Goal: Task Accomplishment & Management: Manage account settings

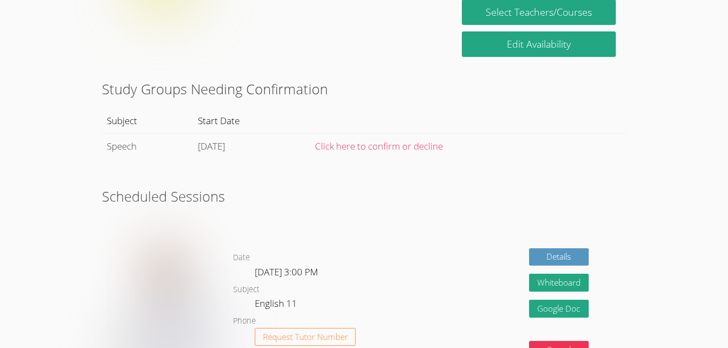
scroll to position [244, 0]
click at [406, 147] on link "Click here to confirm or decline" at bounding box center [379, 146] width 128 height 12
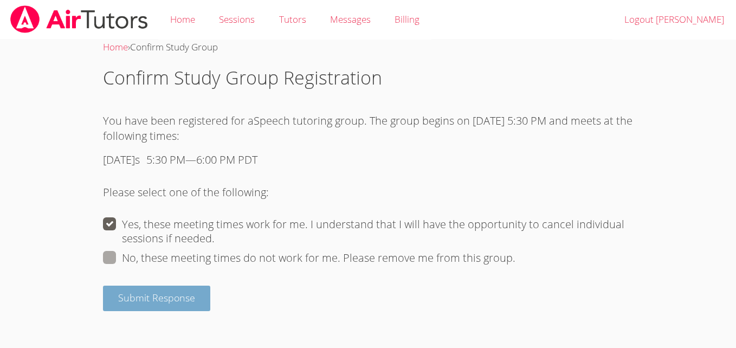
click at [195, 298] on button "Submit Response" at bounding box center [156, 298] width 107 height 25
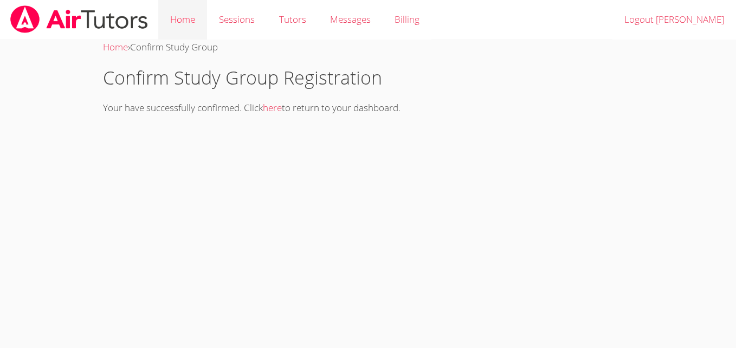
click at [183, 20] on link "Home" at bounding box center [182, 20] width 49 height 40
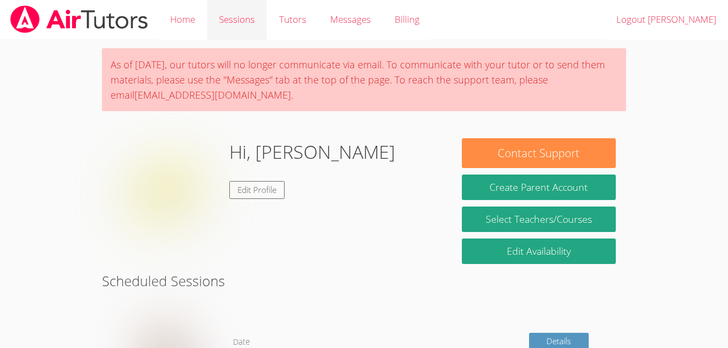
click at [248, 20] on link "Sessions" at bounding box center [237, 20] width 60 height 40
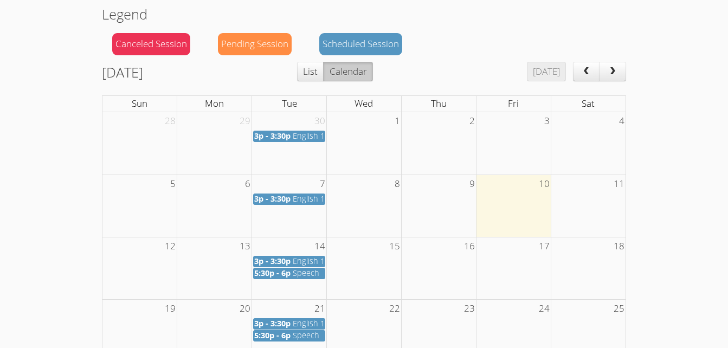
scroll to position [104, 0]
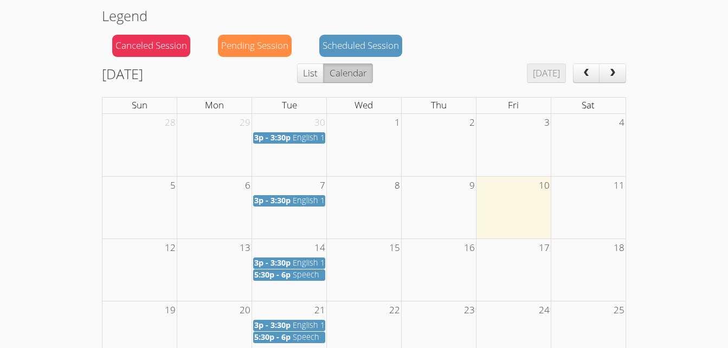
click at [292, 139] on div "3p - 3:30p English 11" at bounding box center [289, 138] width 70 height 10
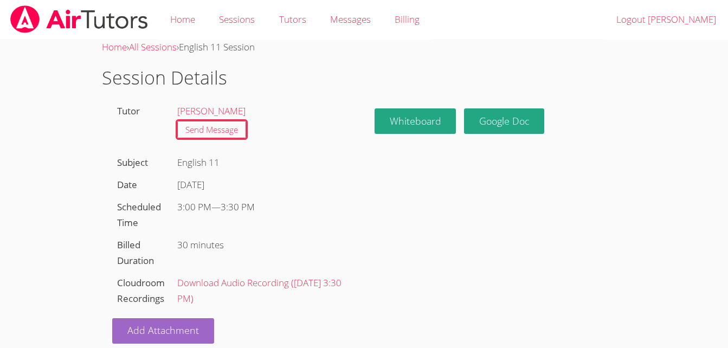
scroll to position [12, 0]
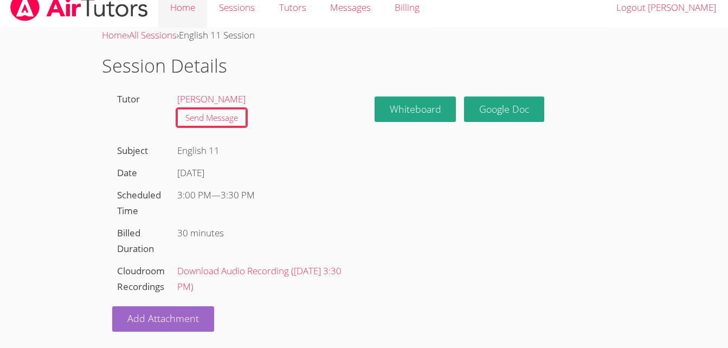
click at [190, 13] on link "Home" at bounding box center [182, 8] width 49 height 40
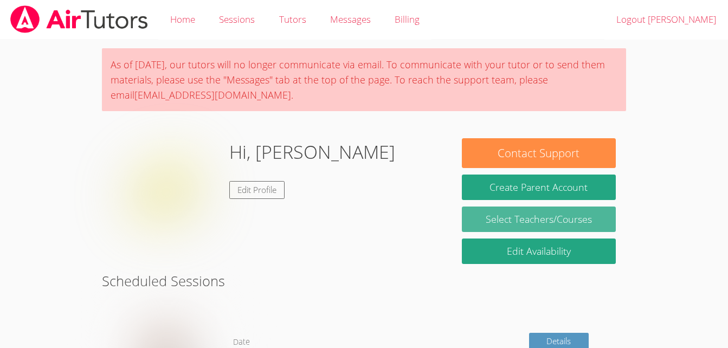
click at [476, 222] on link "Select Teachers/Courses" at bounding box center [539, 218] width 154 height 25
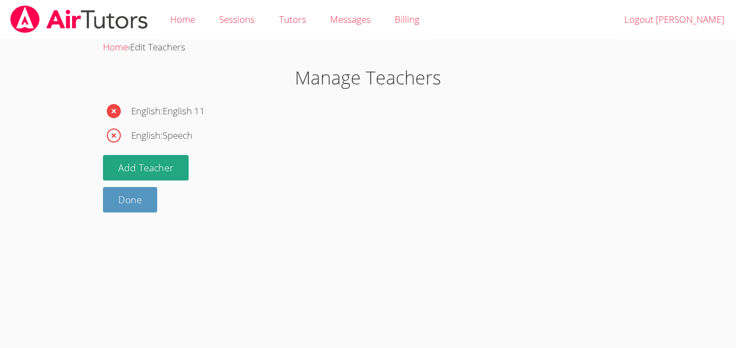
click at [115, 112] on icon "button" at bounding box center [113, 110] width 17 height 17
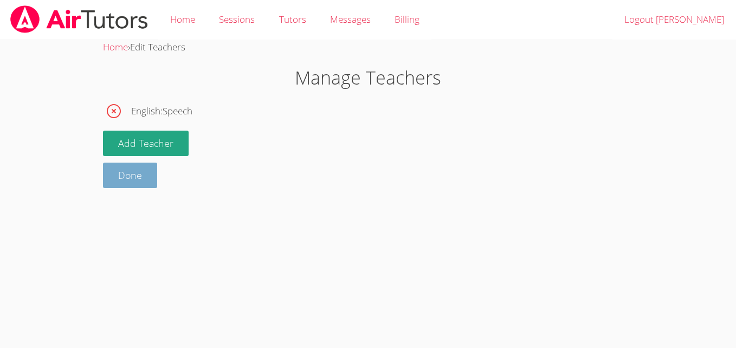
click at [139, 177] on link "Done" at bounding box center [130, 175] width 54 height 25
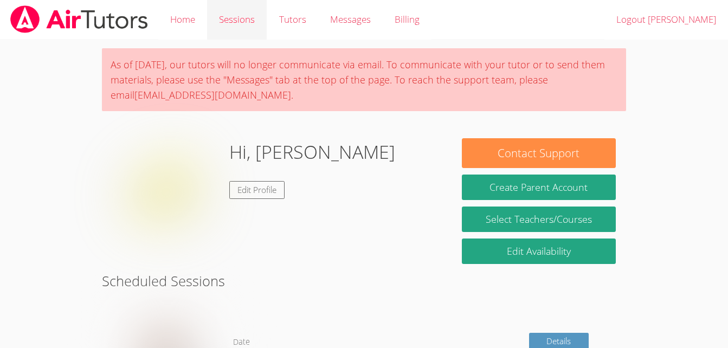
click at [223, 24] on link "Sessions" at bounding box center [237, 20] width 60 height 40
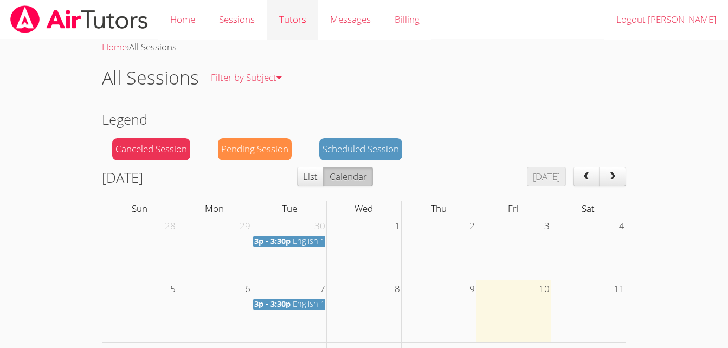
click at [290, 24] on link "Tutors" at bounding box center [292, 20] width 51 height 40
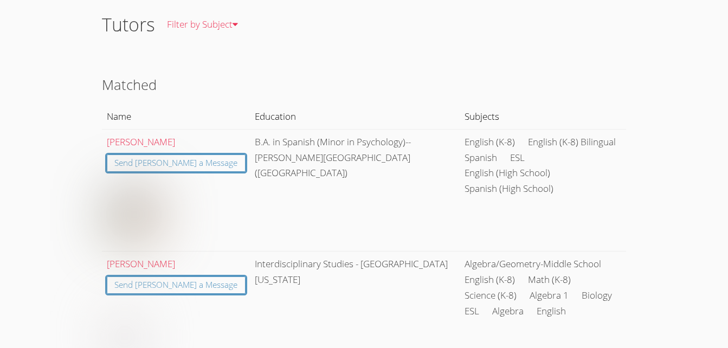
scroll to position [54, 0]
click at [144, 141] on link "[PERSON_NAME]" at bounding box center [141, 141] width 68 height 12
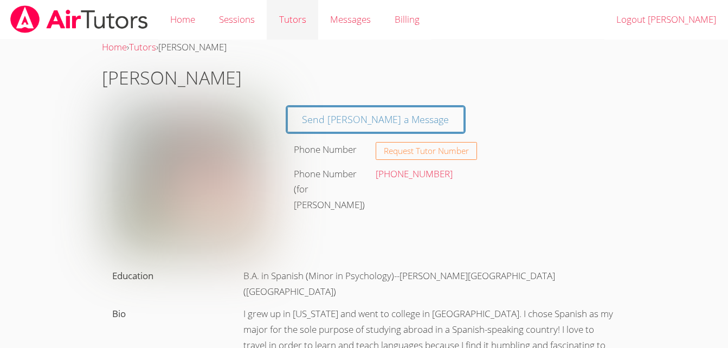
click at [292, 20] on link "Tutors" at bounding box center [292, 20] width 51 height 40
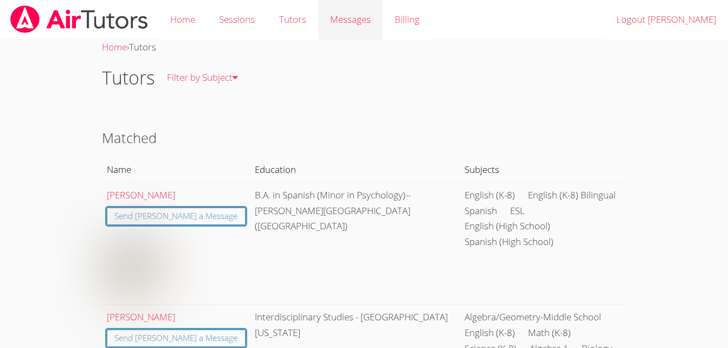
click at [350, 24] on span "Messages" at bounding box center [350, 19] width 41 height 12
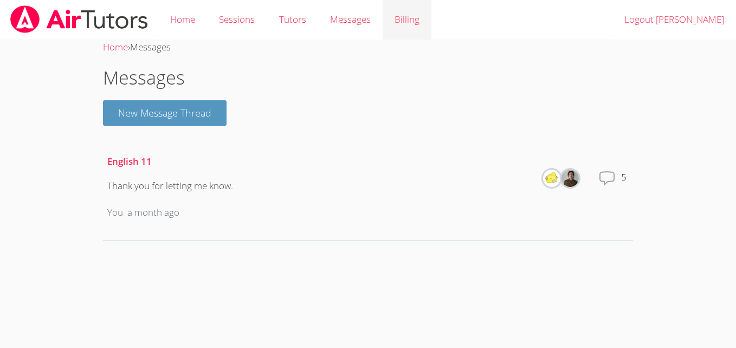
click at [393, 26] on link "Billing" at bounding box center [407, 20] width 49 height 40
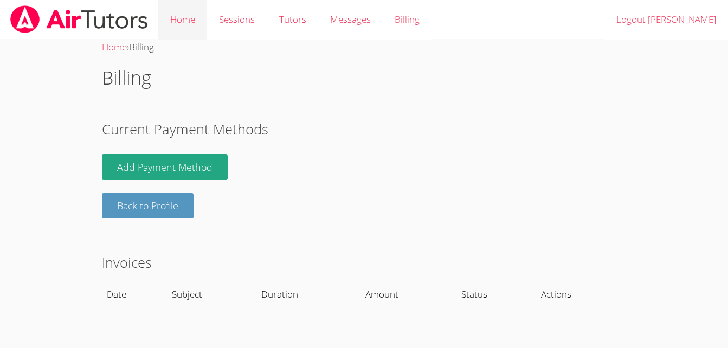
click at [195, 18] on link "Home" at bounding box center [182, 20] width 49 height 40
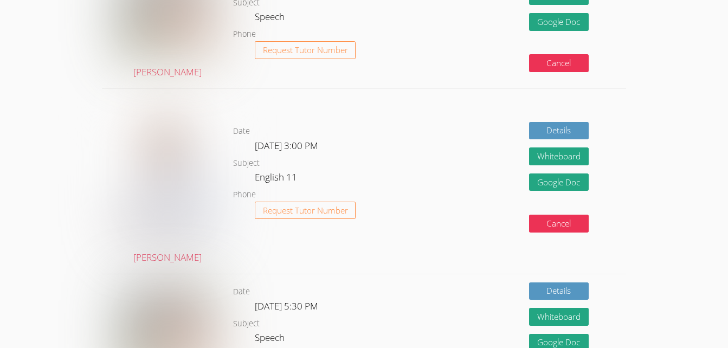
scroll to position [531, 0]
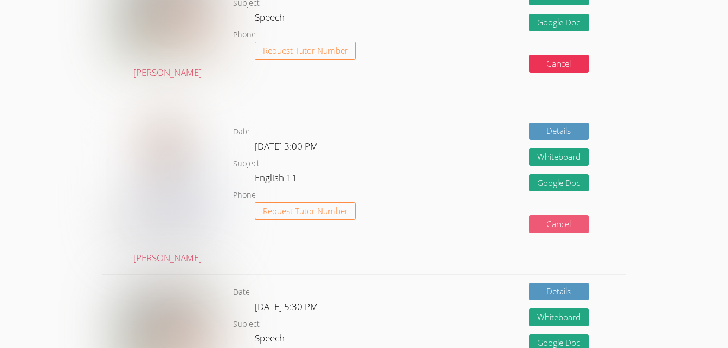
click at [569, 224] on button "Cancel" at bounding box center [559, 224] width 60 height 18
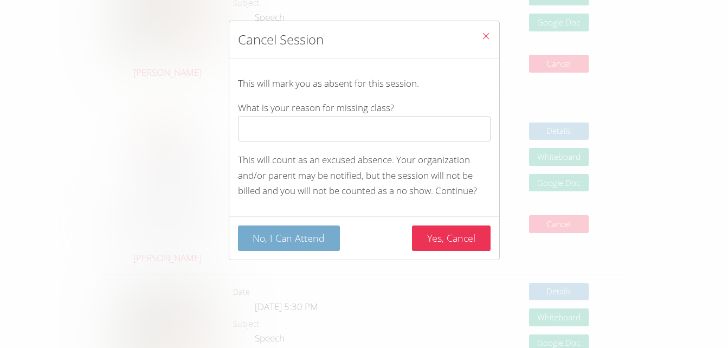
click at [308, 251] on button "No, I Can Attend" at bounding box center [289, 237] width 102 height 25
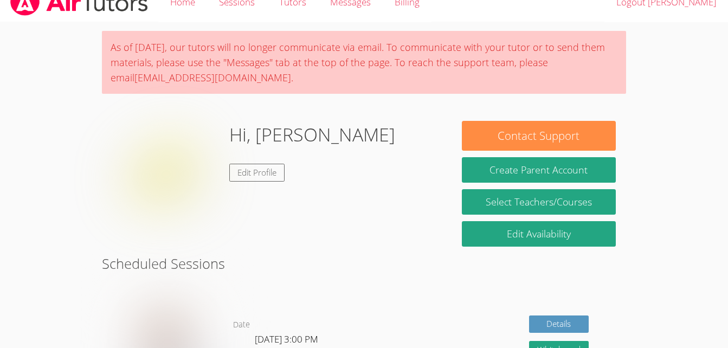
scroll to position [0, 0]
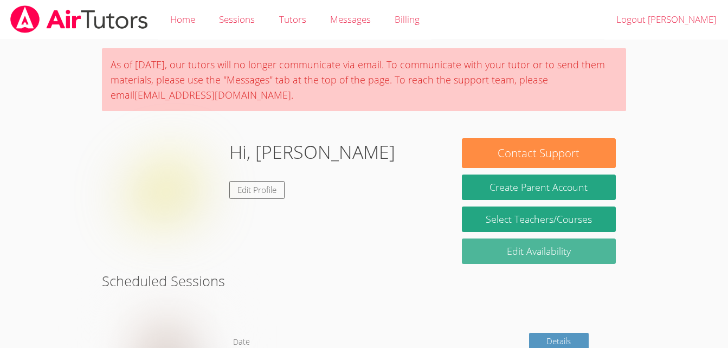
click at [522, 253] on link "Edit Availability" at bounding box center [539, 250] width 154 height 25
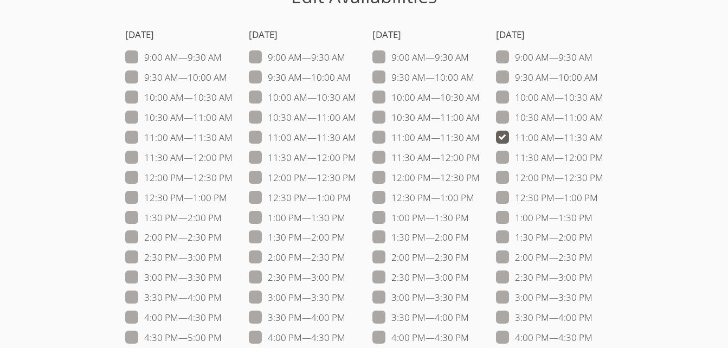
scroll to position [81, 0]
click at [603, 140] on span at bounding box center [603, 138] width 0 height 12
click at [603, 140] on input "11:00 AM — 11:30 AM" at bounding box center [607, 135] width 9 height 9
checkbox input "false"
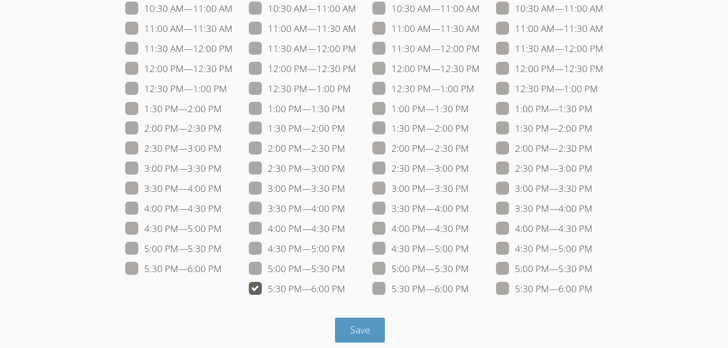
scroll to position [190, 0]
click at [361, 331] on span "Save" at bounding box center [360, 330] width 20 height 13
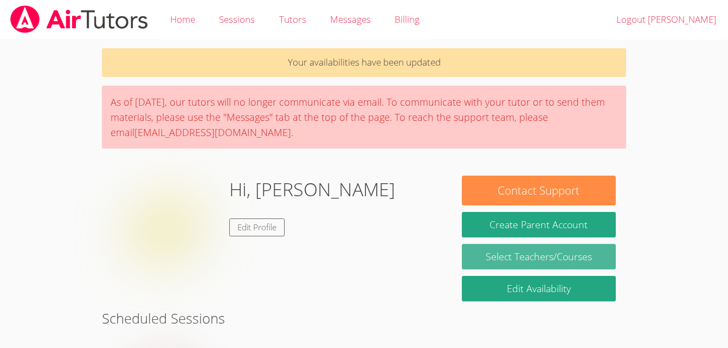
click at [509, 251] on link "Select Teachers/Courses" at bounding box center [539, 256] width 154 height 25
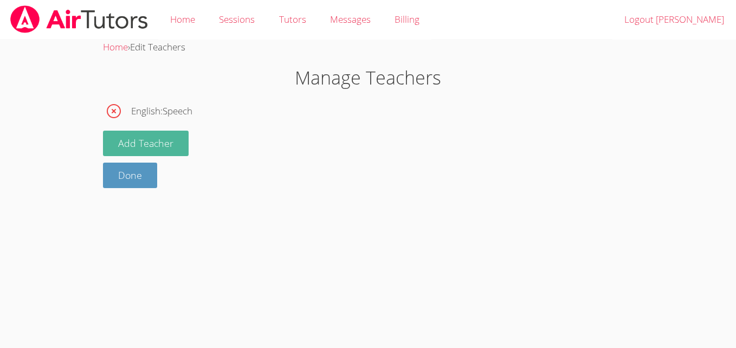
click at [129, 144] on button "Add Teacher" at bounding box center [146, 143] width 86 height 25
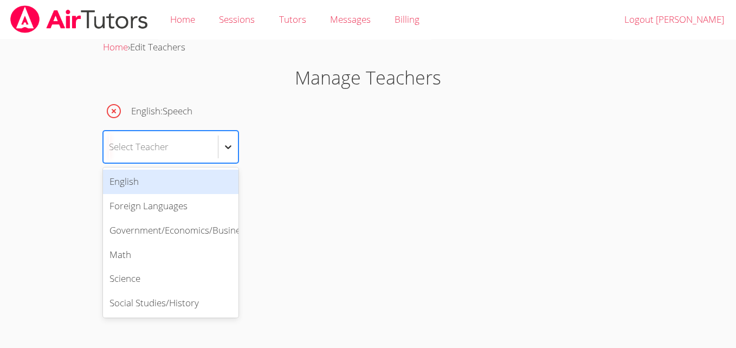
click at [230, 148] on icon at bounding box center [228, 146] width 11 height 11
click at [172, 184] on div "English" at bounding box center [170, 182] width 135 height 24
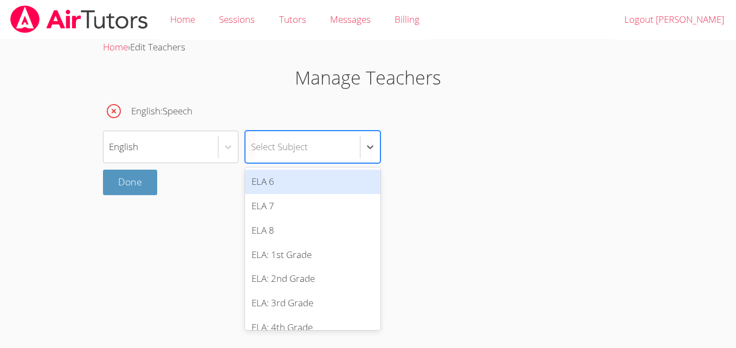
click at [327, 145] on div "Select Subject" at bounding box center [302, 146] width 114 height 31
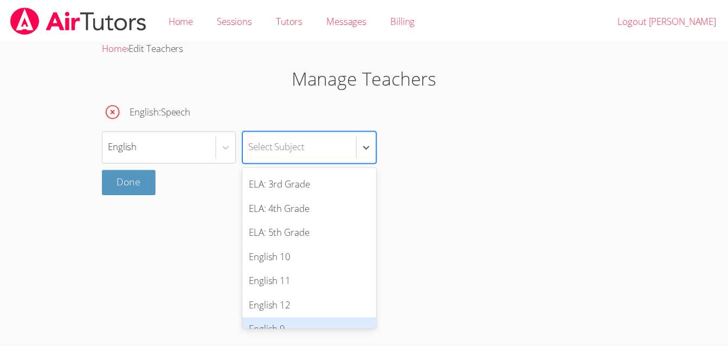
scroll to position [118, 0]
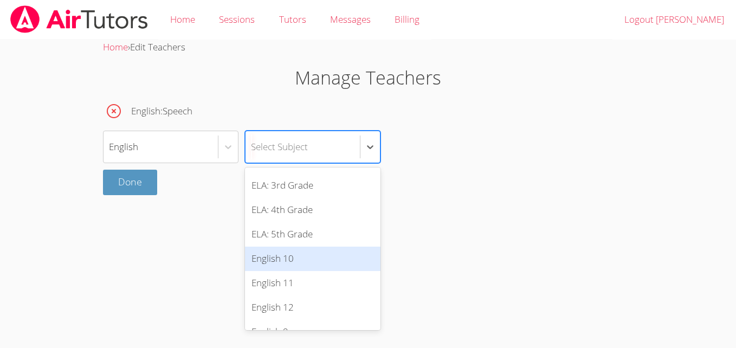
click at [301, 255] on div "English 10" at bounding box center [312, 259] width 135 height 24
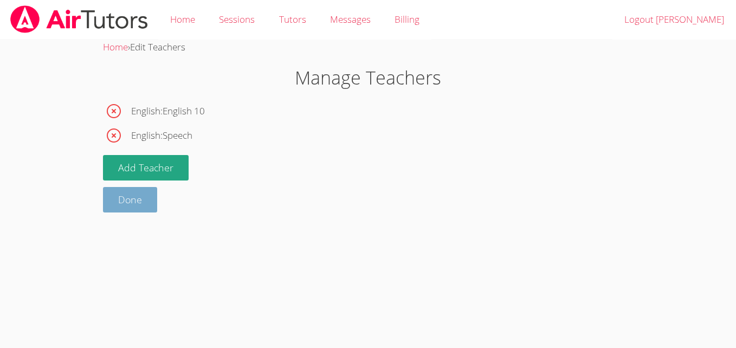
click at [134, 204] on link "Done" at bounding box center [130, 199] width 54 height 25
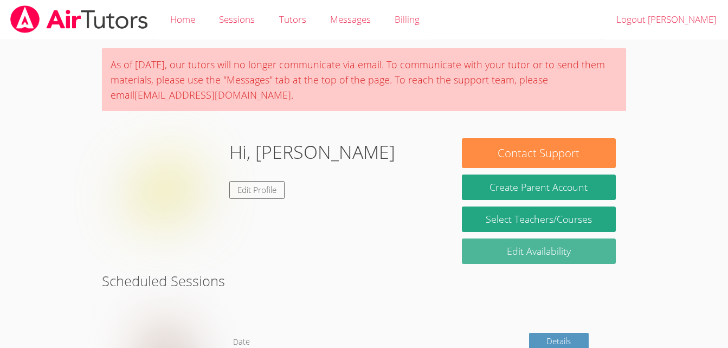
click at [520, 254] on link "Edit Availability" at bounding box center [539, 250] width 154 height 25
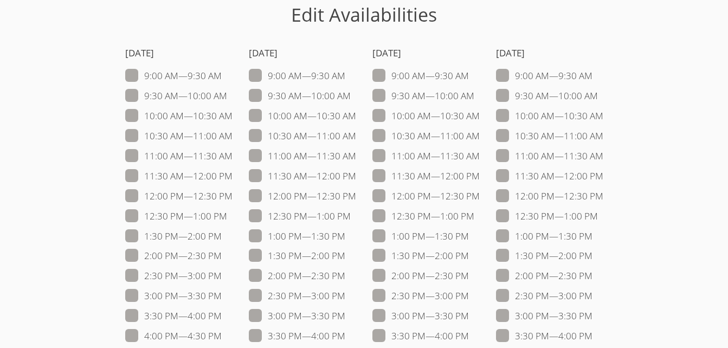
scroll to position [64, 0]
click at [603, 174] on span at bounding box center [603, 175] width 0 height 12
click at [603, 174] on input "11:30 AM — 12:00 PM" at bounding box center [607, 172] width 9 height 9
checkbox input "true"
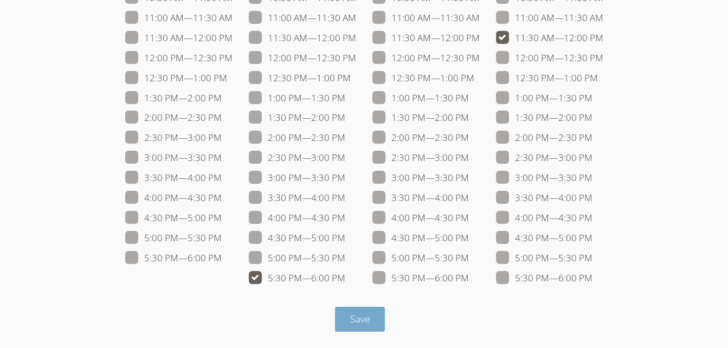
click at [373, 316] on button "Save" at bounding box center [360, 319] width 50 height 25
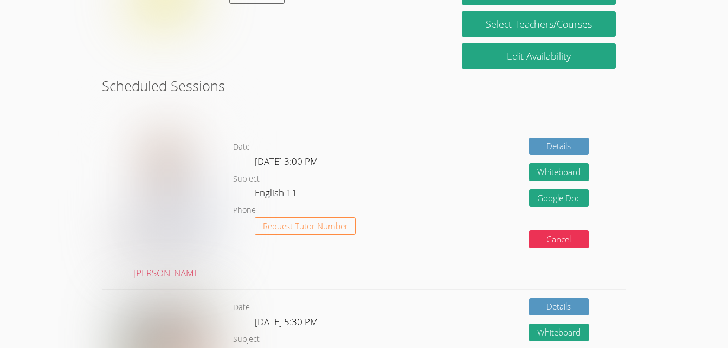
scroll to position [223, 0]
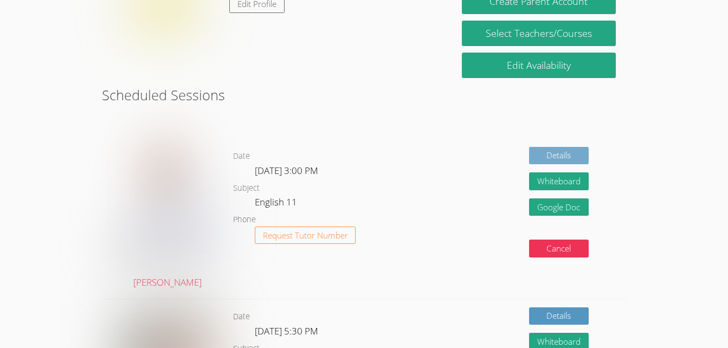
click at [573, 155] on link "Details" at bounding box center [559, 156] width 60 height 18
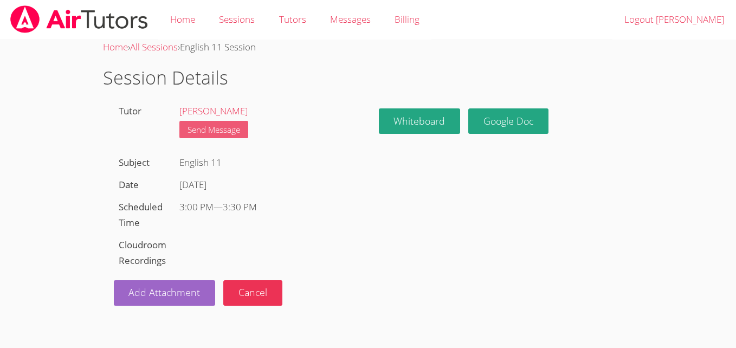
click at [204, 131] on link "Send Message" at bounding box center [213, 130] width 69 height 18
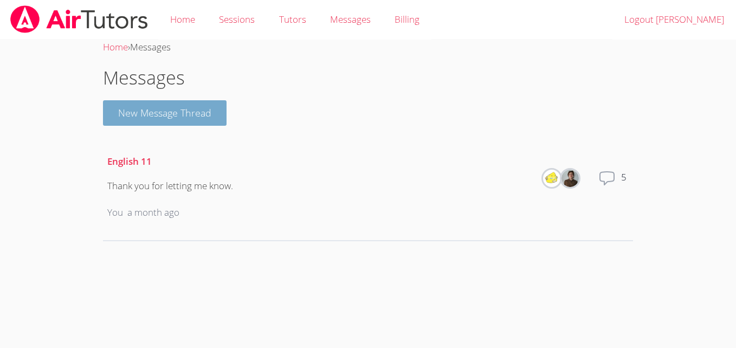
click at [156, 116] on button "New Message Thread" at bounding box center [165, 112] width 124 height 25
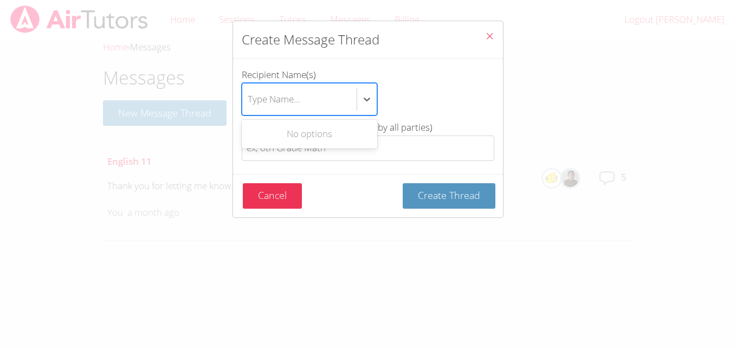
click at [345, 99] on div "Type Name..." at bounding box center [299, 98] width 114 height 31
click at [249, 99] on input "Recipient Name(s) Use Up and Down to choose options, press Enter to select the …" at bounding box center [248, 99] width 1 height 25
type input "b"
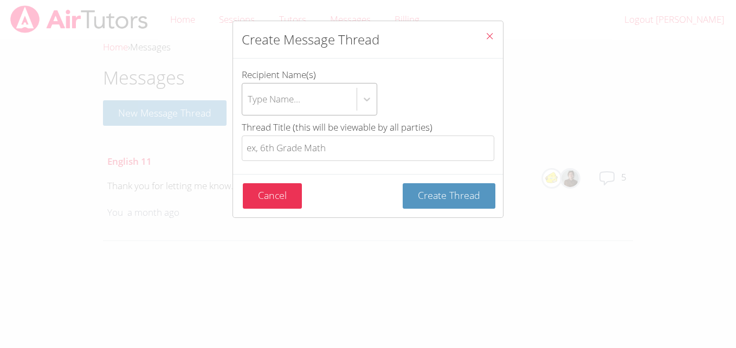
click at [485, 34] on icon "Close" at bounding box center [489, 35] width 9 height 9
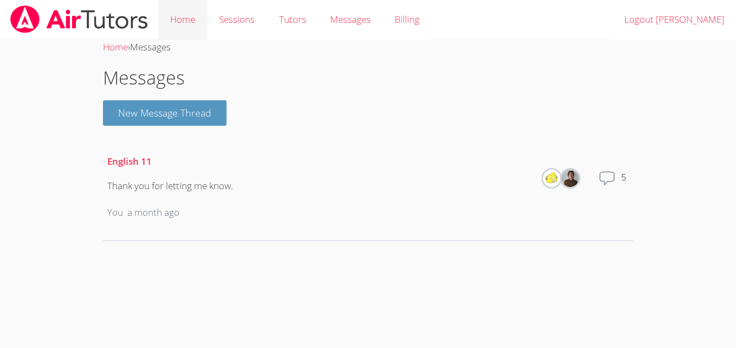
click at [191, 20] on link "Home" at bounding box center [182, 20] width 49 height 40
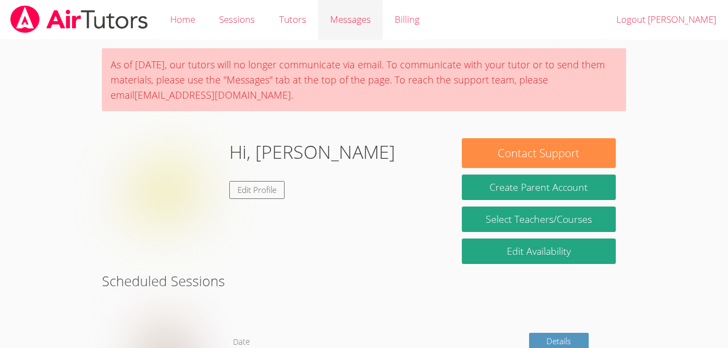
click at [363, 25] on span "Messages" at bounding box center [350, 19] width 41 height 12
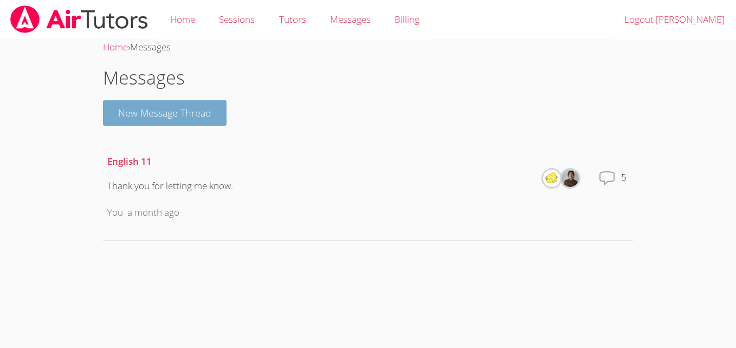
click at [199, 115] on button "New Message Thread" at bounding box center [165, 112] width 124 height 25
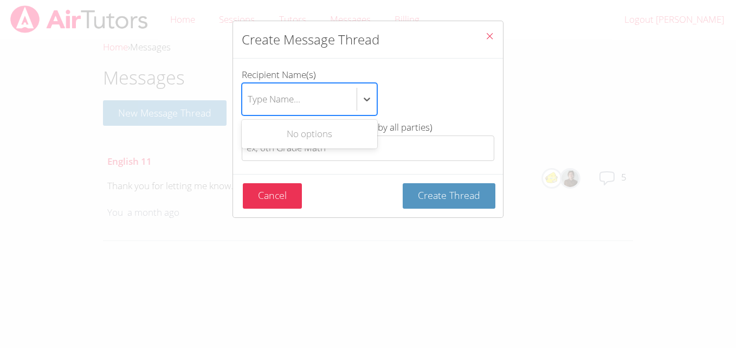
click at [309, 107] on div "Type Name..." at bounding box center [299, 98] width 114 height 31
click at [249, 107] on input "Recipient Name(s) Use Up and Down to choose options, press Enter to select the …" at bounding box center [248, 99] width 1 height 25
type input "C"
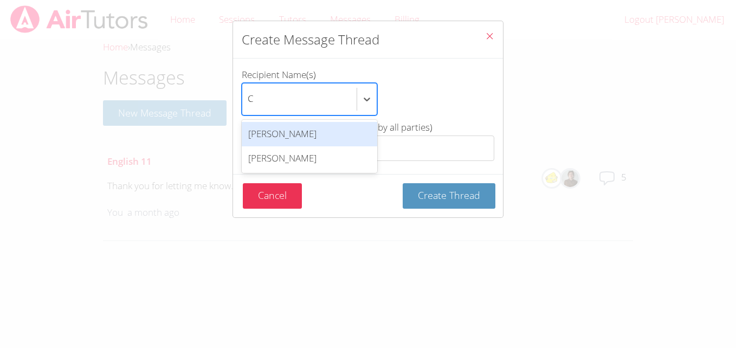
click at [299, 136] on div "[PERSON_NAME]" at bounding box center [309, 134] width 135 height 24
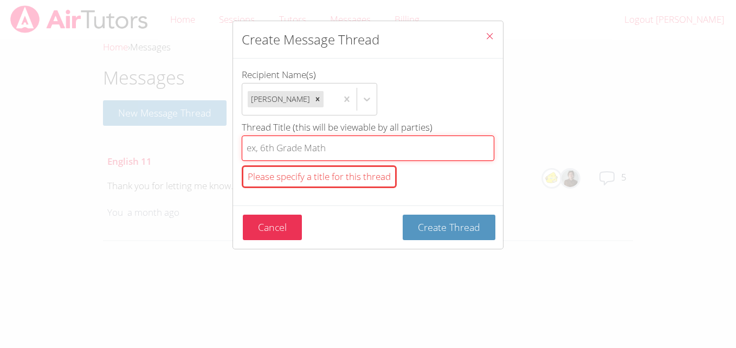
click at [313, 152] on input "Thread Title (this will be viewable by all parties) Please specify a title for …" at bounding box center [368, 147] width 253 height 25
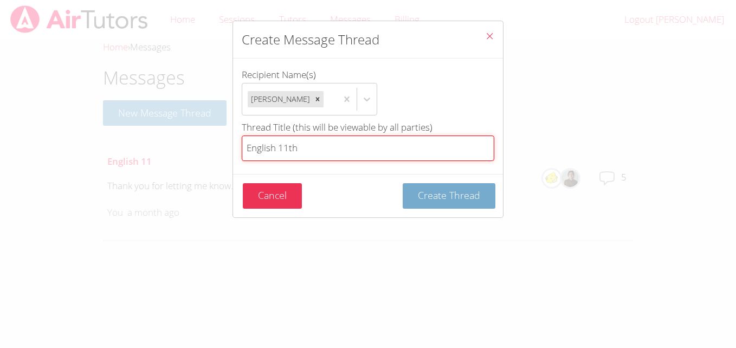
type input "English 11th"
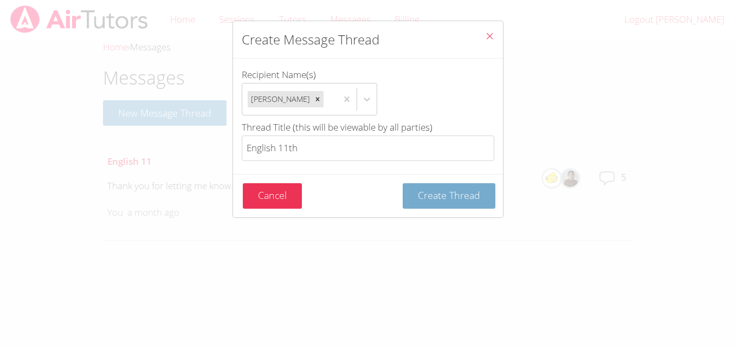
click at [429, 200] on span "Create Thread" at bounding box center [449, 195] width 62 height 13
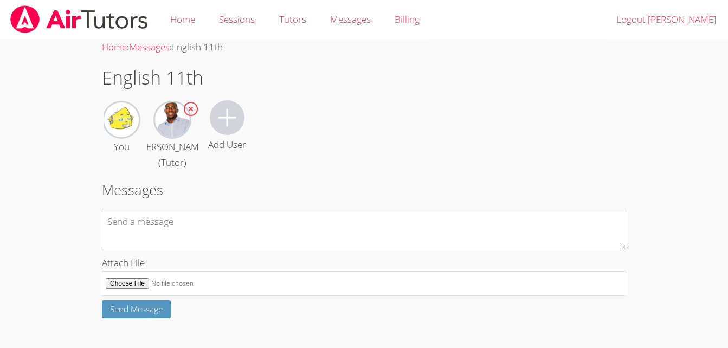
scroll to position [24, 0]
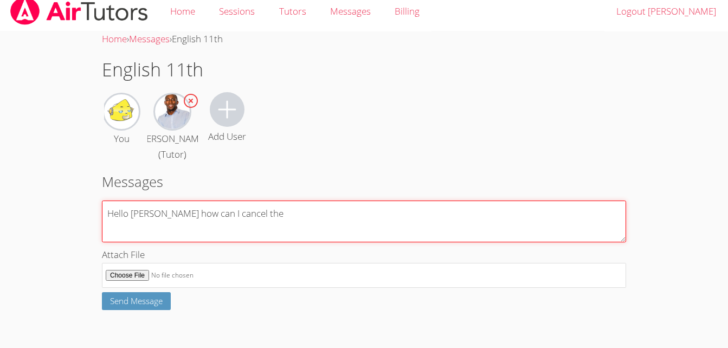
click at [273, 218] on textarea "Hello [PERSON_NAME] how can I cancel the" at bounding box center [364, 222] width 524 height 42
click at [242, 215] on textarea "Hello [PERSON_NAME] how can I cancel the" at bounding box center [364, 222] width 524 height 42
click at [246, 225] on textarea "Hello [PERSON_NAME] how can I delete this class for English 11 beccause I have …" at bounding box center [364, 222] width 524 height 42
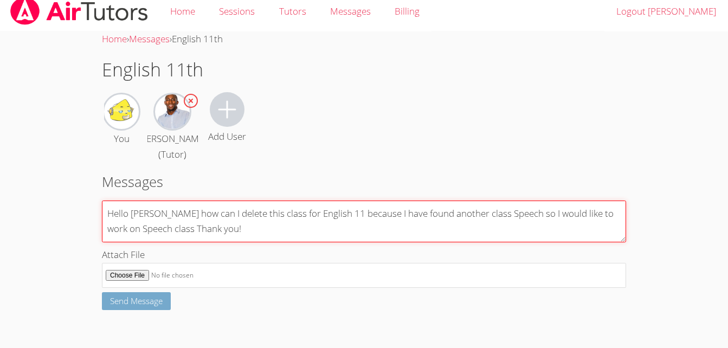
type textarea "Hello [PERSON_NAME] how can I delete this class for English 11 because I have f…"
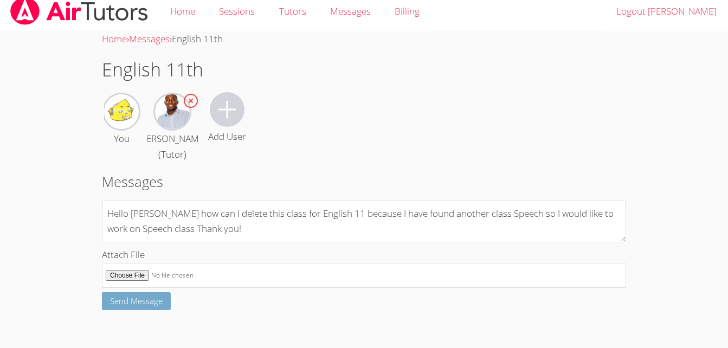
click at [126, 303] on span "Send Message" at bounding box center [136, 300] width 53 height 11
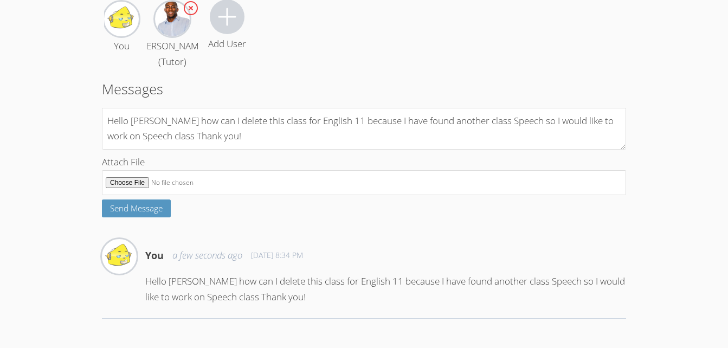
scroll to position [0, 0]
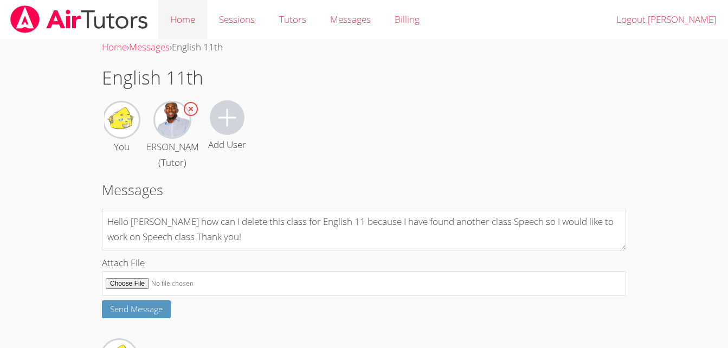
click at [202, 20] on link "Home" at bounding box center [182, 20] width 49 height 40
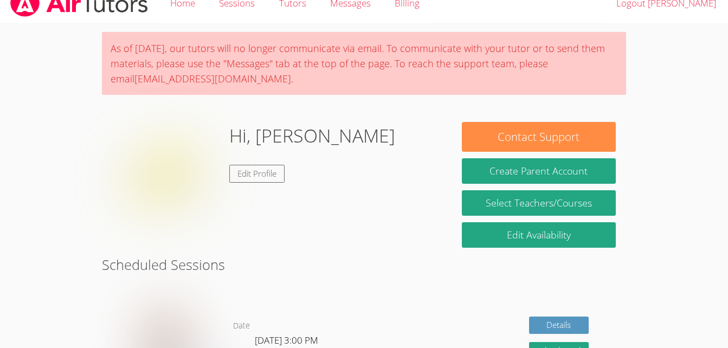
scroll to position [17, 0]
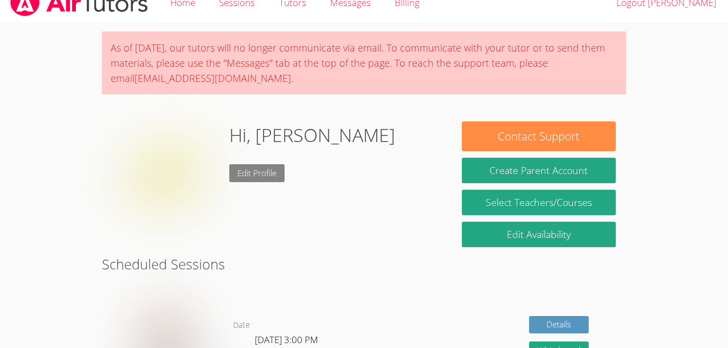
click at [263, 170] on link "Edit Profile" at bounding box center [256, 173] width 55 height 18
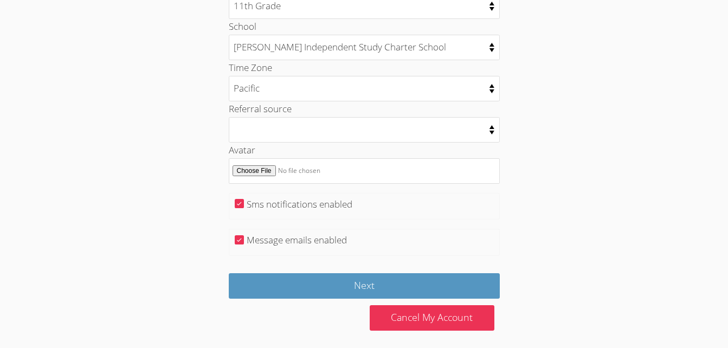
scroll to position [566, 0]
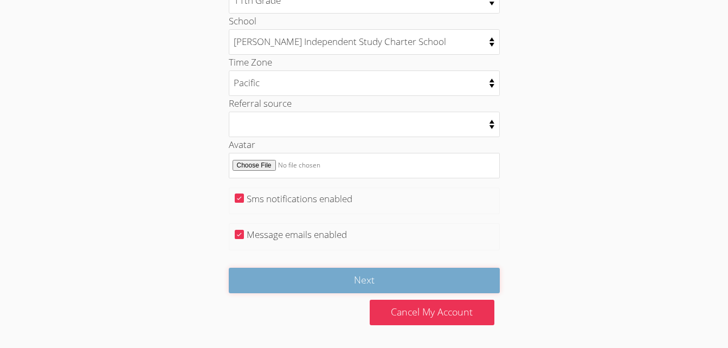
click at [364, 283] on input "Next" at bounding box center [364, 280] width 271 height 25
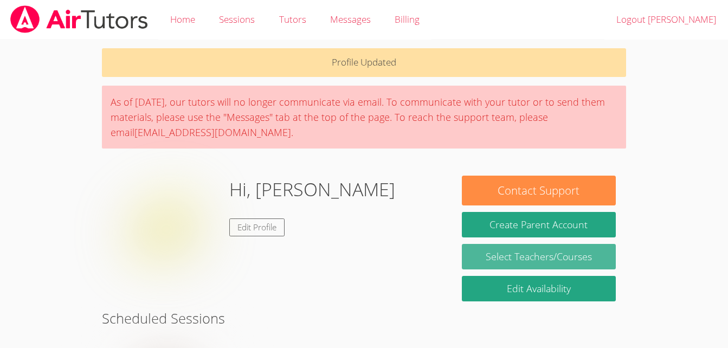
click at [552, 256] on link "Select Teachers/Courses" at bounding box center [539, 256] width 154 height 25
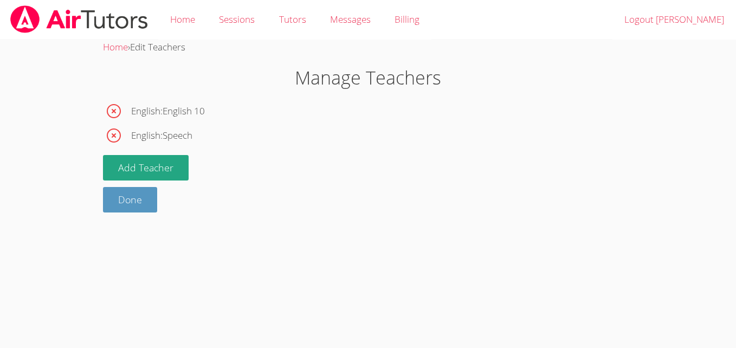
click at [169, 108] on span "English : English 10" at bounding box center [168, 112] width 74 height 16
click at [166, 51] on span "Edit Teachers" at bounding box center [157, 47] width 55 height 12
click at [149, 48] on span "Edit Teachers" at bounding box center [157, 47] width 55 height 12
drag, startPoint x: 149, startPoint y: 48, endPoint x: 265, endPoint y: 102, distance: 128.0
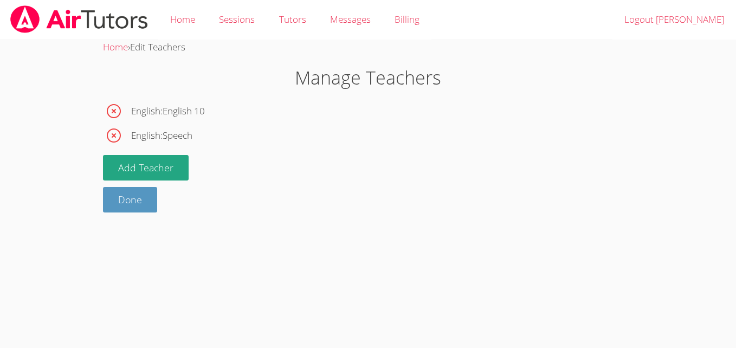
click at [265, 102] on li "English : English 10" at bounding box center [368, 111] width 530 height 22
click at [378, 75] on h1 "Manage Teachers" at bounding box center [368, 78] width 530 height 28
click at [184, 30] on link "Home" at bounding box center [182, 20] width 49 height 40
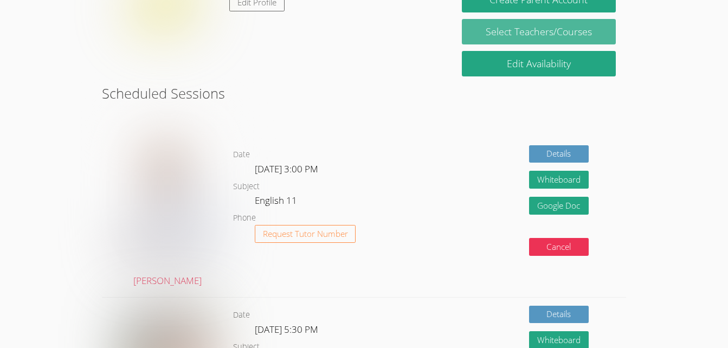
scroll to position [198, 0]
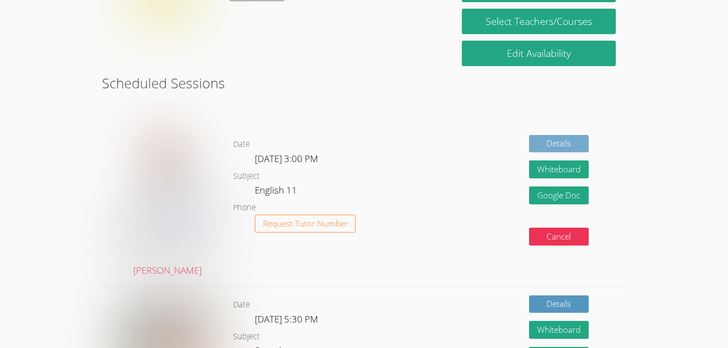
click at [558, 141] on link "Details" at bounding box center [559, 144] width 60 height 18
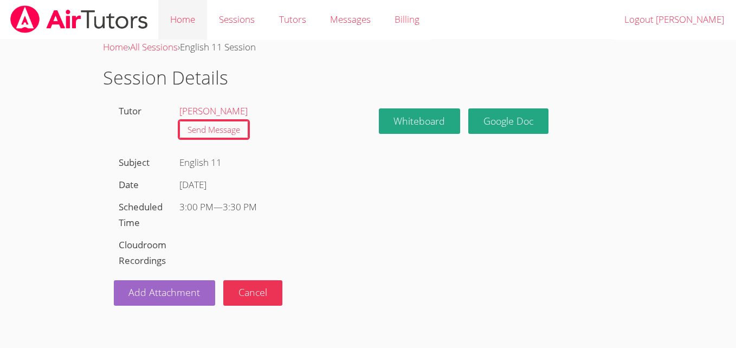
click at [173, 11] on link "Home" at bounding box center [182, 20] width 49 height 40
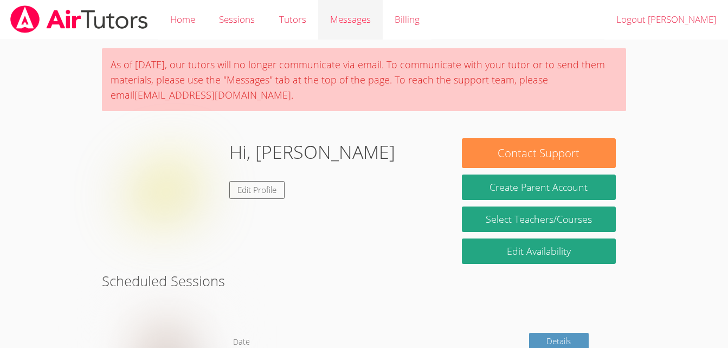
click at [362, 23] on span "Messages" at bounding box center [350, 19] width 41 height 12
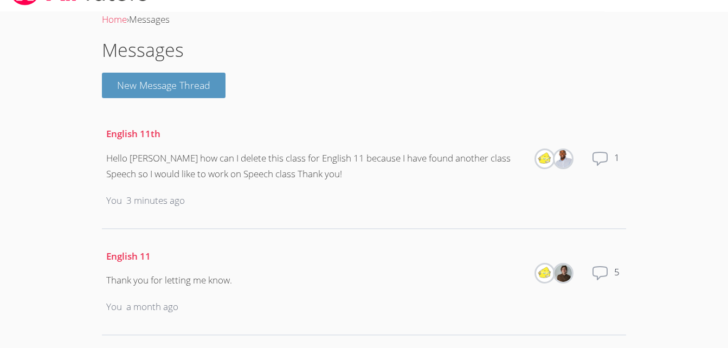
scroll to position [40, 0]
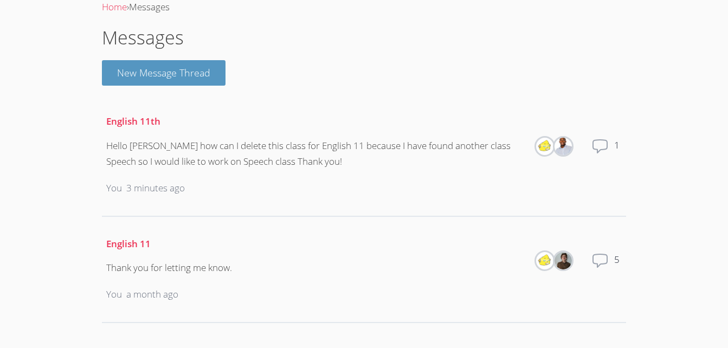
click at [303, 150] on div "Hello Mrs. Cory how can I delete this class for English 11 because I have found…" at bounding box center [315, 153] width 418 height 31
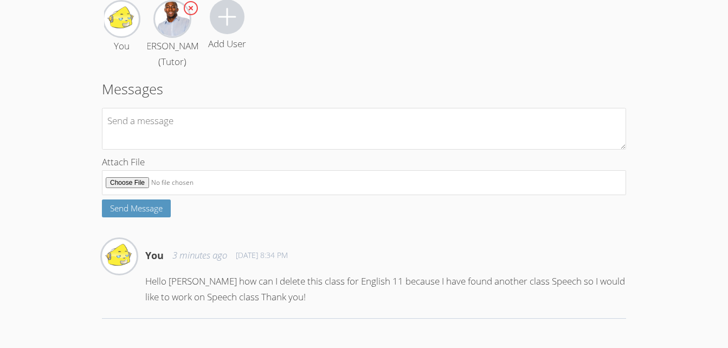
scroll to position [117, 0]
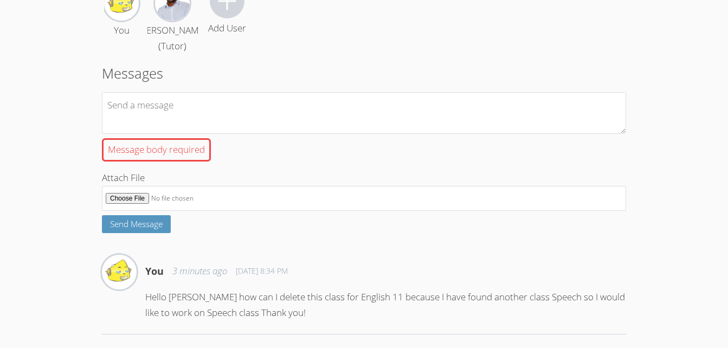
click at [228, 260] on div "English 11th You [PERSON_NAME] (Tutor) Add User Messages Message body required …" at bounding box center [364, 140] width 524 height 387
click at [235, 315] on p "Hello [PERSON_NAME] how can I delete this class for English 11 because I have f…" at bounding box center [385, 304] width 481 height 31
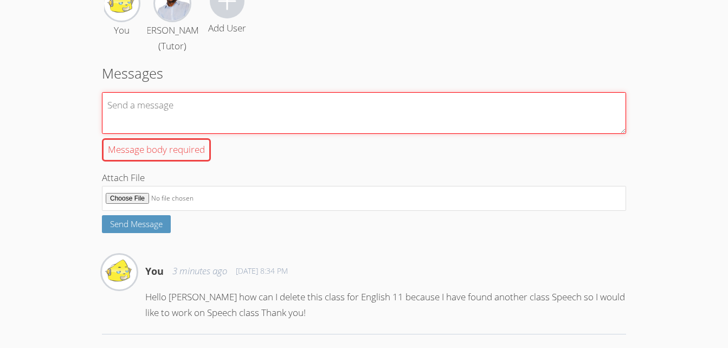
click at [216, 127] on textarea "Message body required" at bounding box center [364, 113] width 524 height 42
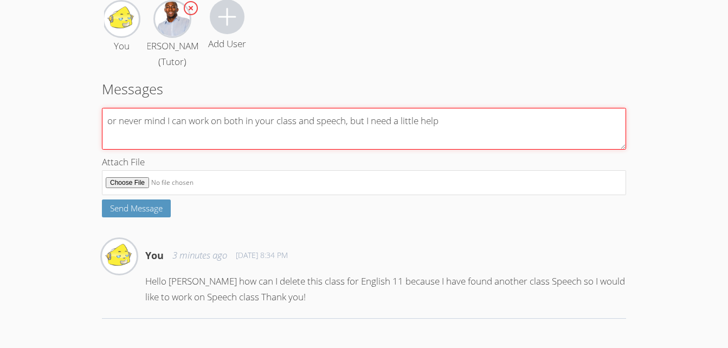
click at [462, 110] on textarea "or never mind I can work on both in your class and speech, but I need a little …" at bounding box center [364, 129] width 524 height 42
click at [606, 124] on textarea "or never mind I can work on both in your class and speech, but I need a little …" at bounding box center [364, 129] width 524 height 42
click at [613, 127] on textarea "or never mind I can work on both in your class and speech, but I need a little …" at bounding box center [364, 129] width 524 height 42
click at [195, 137] on textarea "or never mind I can work on both in your class and speech, but I need a little …" at bounding box center [364, 129] width 524 height 42
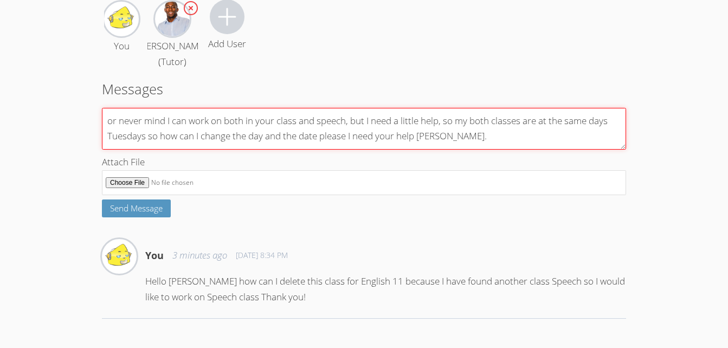
scroll to position [9, 0]
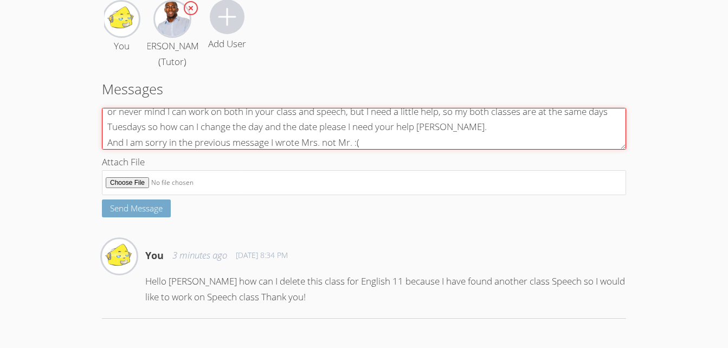
type textarea "or never mind I can work on both in your class and speech, but I need a little …"
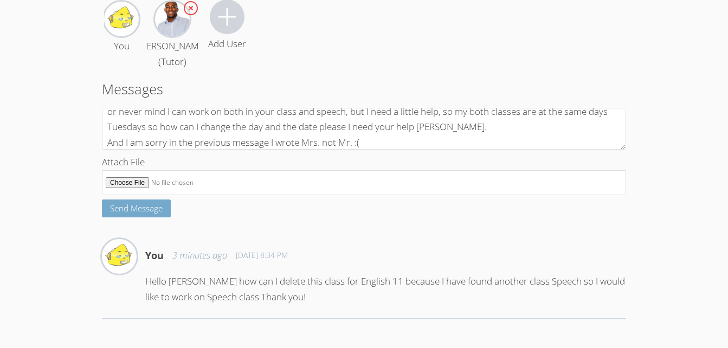
click at [139, 210] on span "Send Message" at bounding box center [136, 208] width 53 height 11
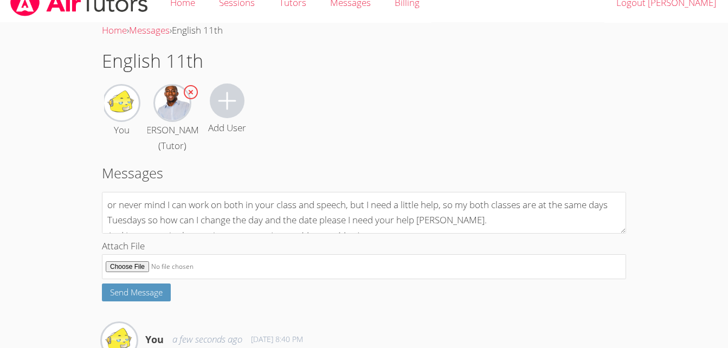
scroll to position [1, 0]
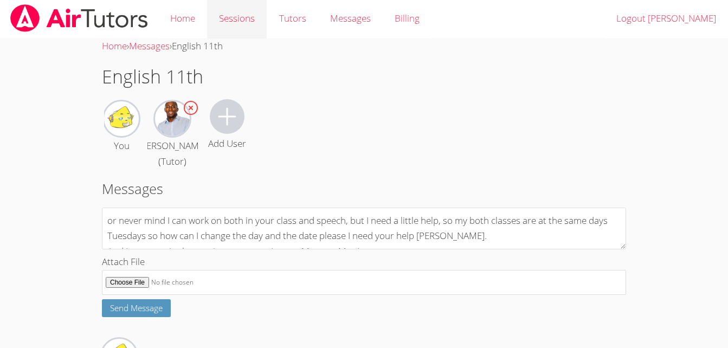
click at [229, 17] on link "Sessions" at bounding box center [237, 19] width 60 height 40
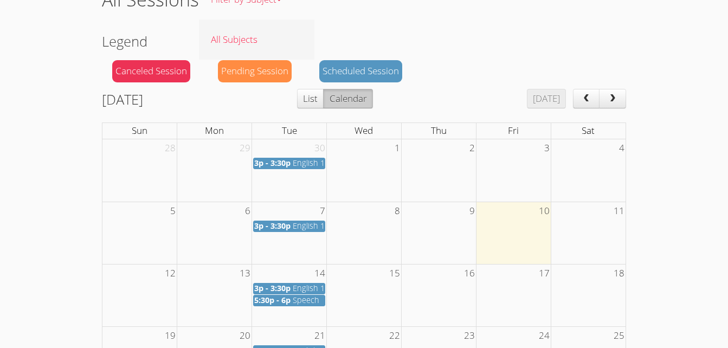
scroll to position [79, 0]
click at [271, 73] on div "Pending Session" at bounding box center [255, 71] width 74 height 22
click at [264, 71] on div "Pending Session" at bounding box center [255, 71] width 74 height 22
click at [363, 62] on div "Scheduled Session" at bounding box center [360, 71] width 83 height 22
click at [368, 98] on button "Calendar" at bounding box center [347, 98] width 49 height 20
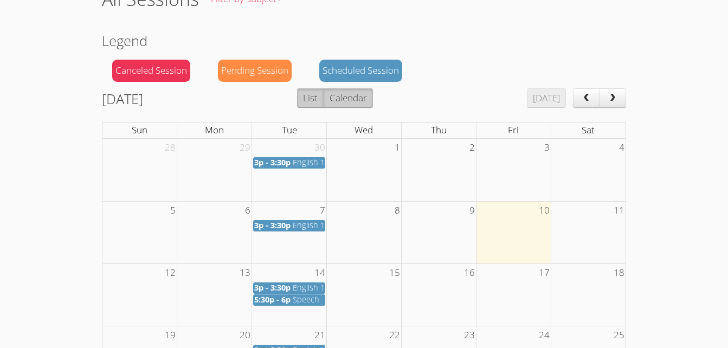
click at [324, 101] on button "List" at bounding box center [310, 98] width 27 height 20
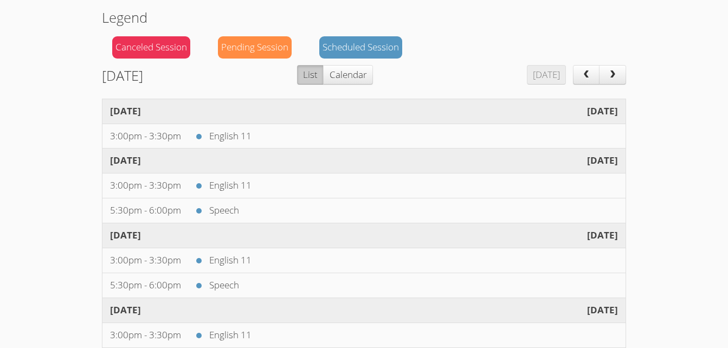
scroll to position [38, 0]
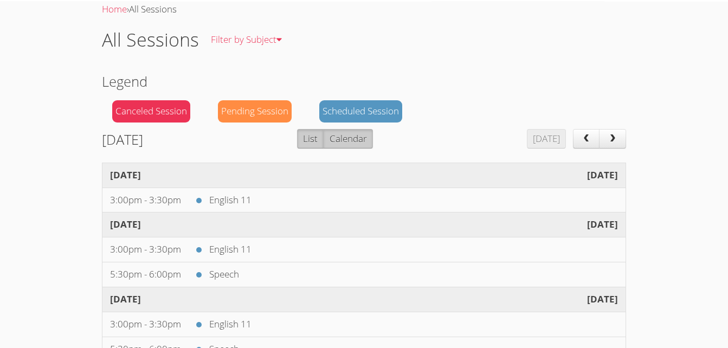
click at [372, 139] on button "Calendar" at bounding box center [347, 139] width 49 height 20
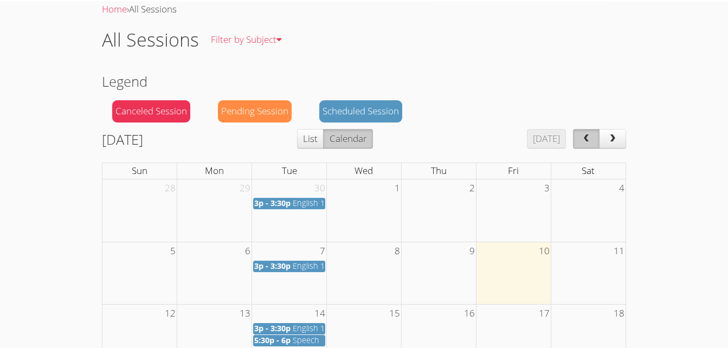
click at [586, 135] on span "prev" at bounding box center [585, 138] width 11 height 9
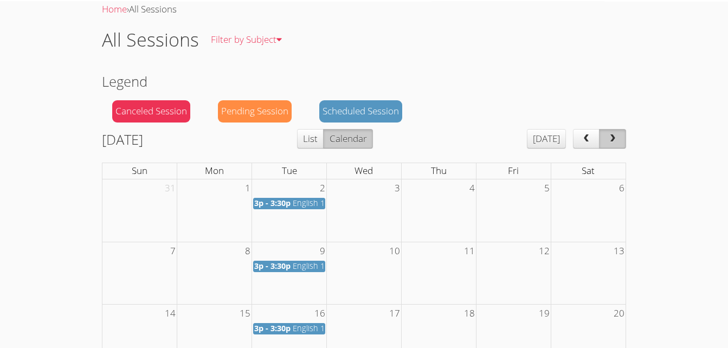
click at [613, 139] on span "next" at bounding box center [612, 138] width 11 height 9
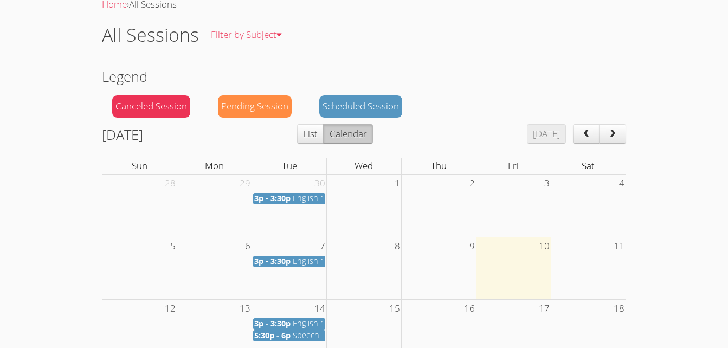
scroll to position [0, 0]
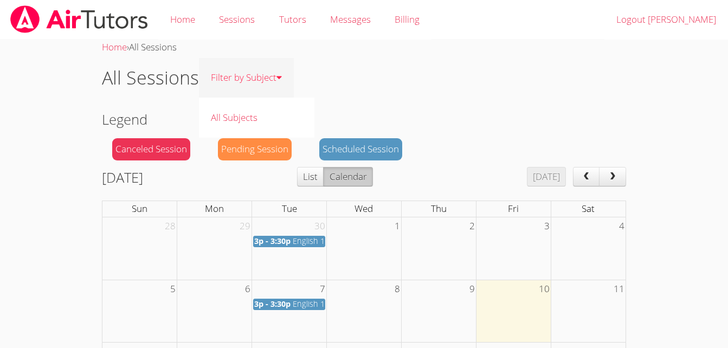
click at [274, 80] on link "Filter by Subject" at bounding box center [246, 78] width 95 height 40
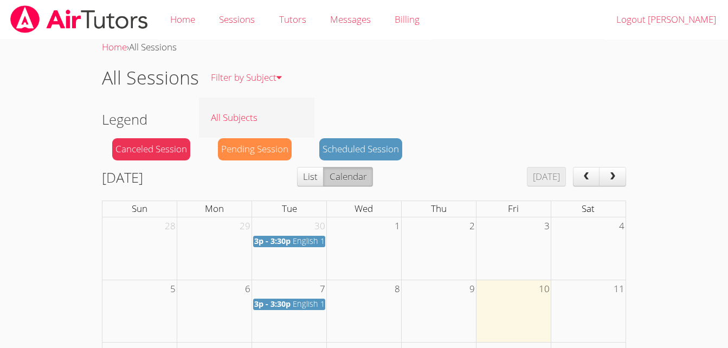
click at [228, 118] on link "All Subjects" at bounding box center [256, 118] width 115 height 40
click at [392, 83] on div "All Sessions Filter by Subject All Subjects" at bounding box center [364, 77] width 524 height 45
click at [406, 20] on link "Billing" at bounding box center [407, 20] width 49 height 40
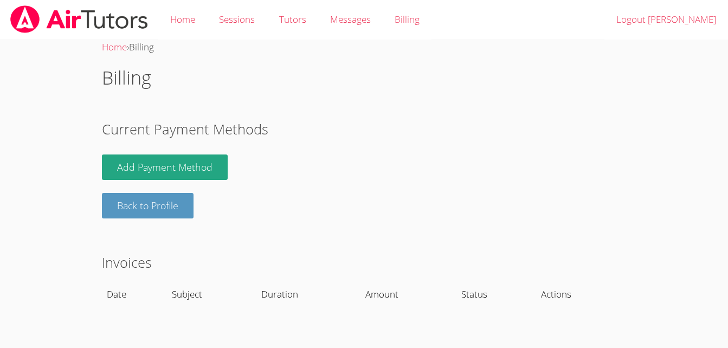
scroll to position [2, 0]
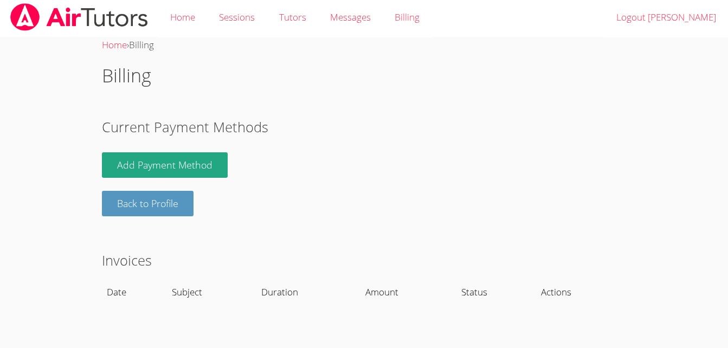
click at [192, 289] on th "Subject" at bounding box center [211, 292] width 89 height 25
click at [268, 299] on th "Duration" at bounding box center [308, 292] width 104 height 25
click at [416, 313] on div "Home › Billing Billing Current Payment Methods Add Payment Method Back to Profi…" at bounding box center [364, 184] width 546 height 294
click at [111, 295] on th "Date" at bounding box center [134, 292] width 65 height 25
click at [300, 27] on link "Tutors" at bounding box center [292, 18] width 51 height 40
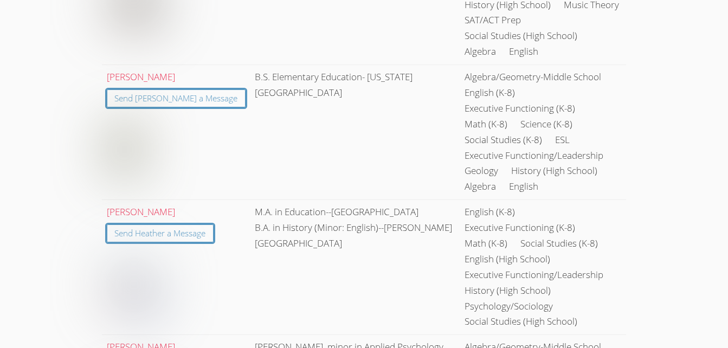
scroll to position [512, 0]
click at [160, 71] on link "[PERSON_NAME]" at bounding box center [141, 77] width 68 height 12
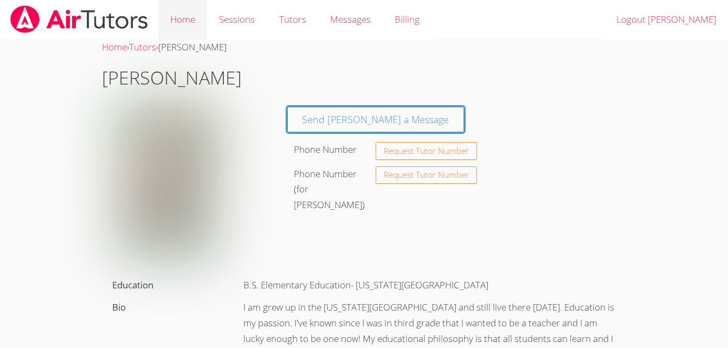
click at [182, 21] on link "Home" at bounding box center [182, 20] width 49 height 40
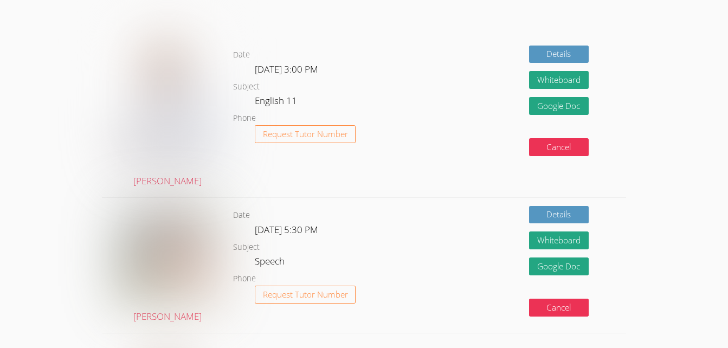
scroll to position [288, 0]
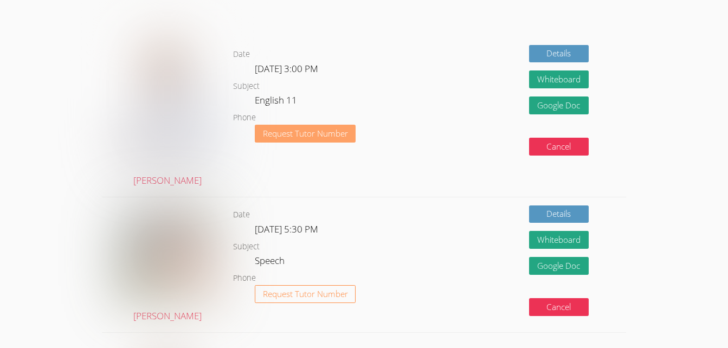
click at [298, 134] on span "Request Tutor Number" at bounding box center [305, 134] width 85 height 8
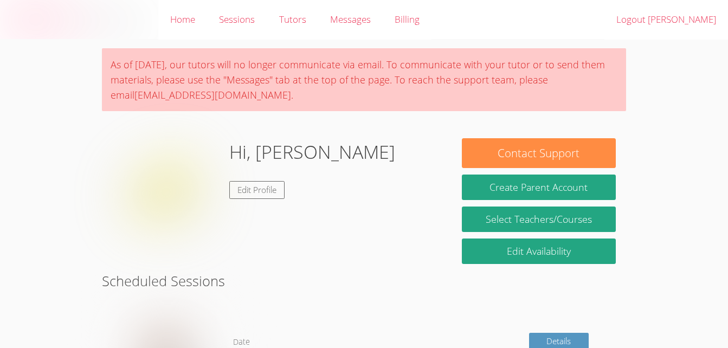
scroll to position [287, 0]
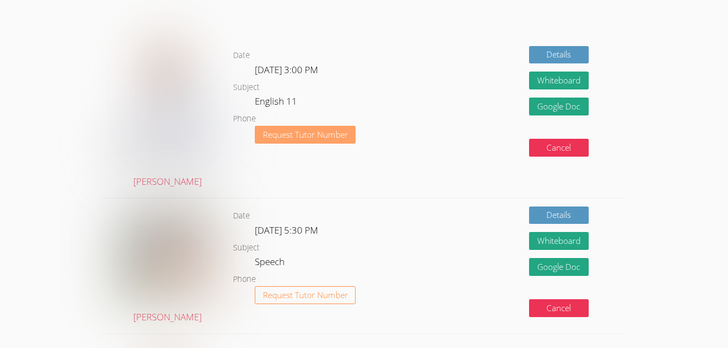
click at [328, 136] on span "Request Tutor Number" at bounding box center [305, 135] width 85 height 8
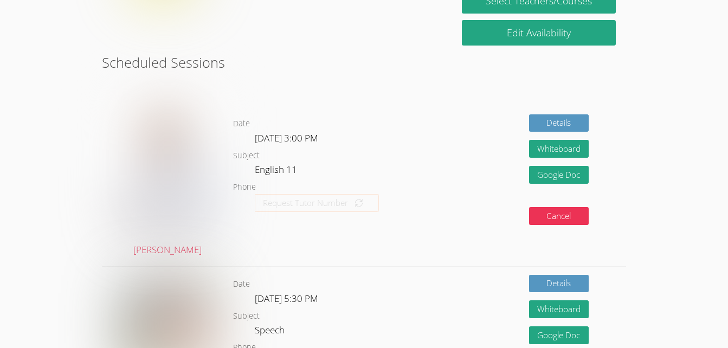
scroll to position [216, 0]
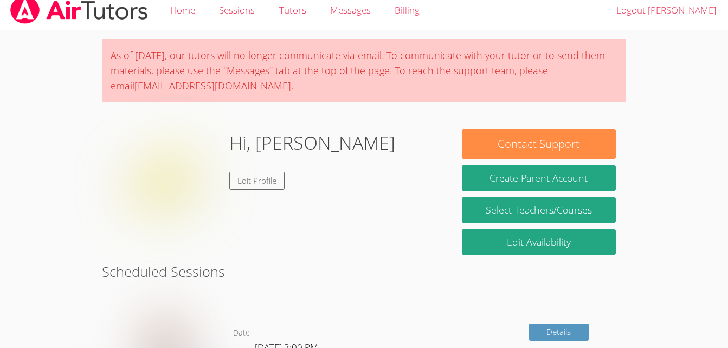
scroll to position [10, 0]
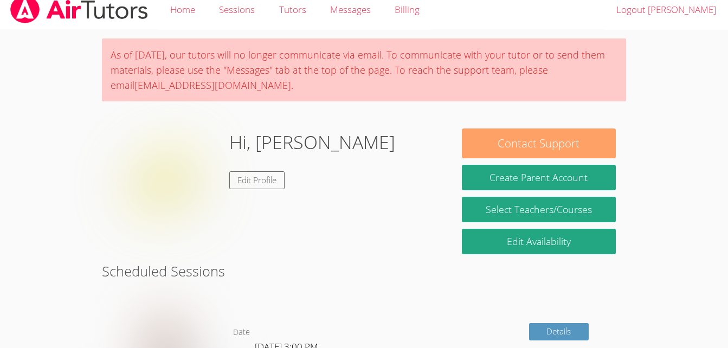
click at [502, 142] on button "Contact Support" at bounding box center [539, 143] width 154 height 30
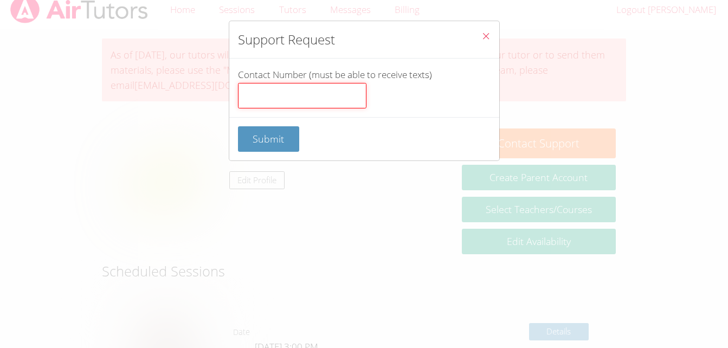
click at [294, 92] on input "Contact Number (must be able to receive texts)" at bounding box center [302, 96] width 128 height 26
click at [481, 34] on icon "Close" at bounding box center [485, 35] width 9 height 9
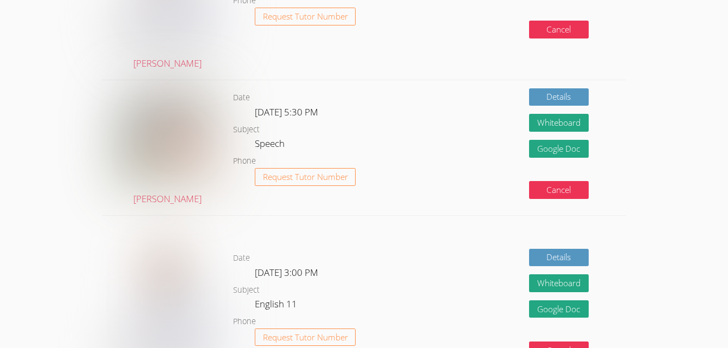
scroll to position [0, 0]
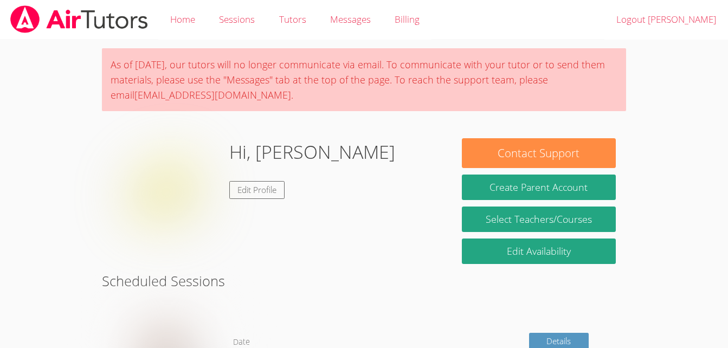
click at [113, 25] on img at bounding box center [79, 19] width 140 height 28
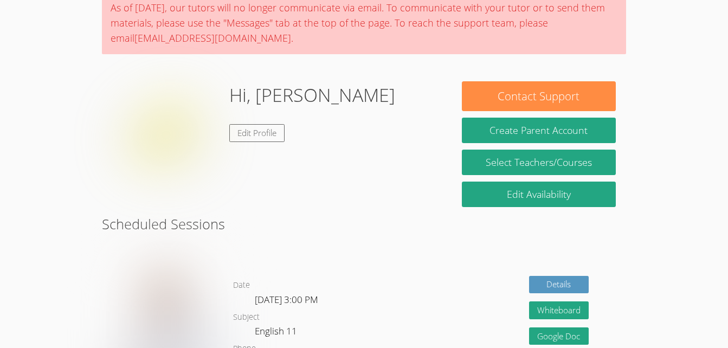
scroll to position [94, 0]
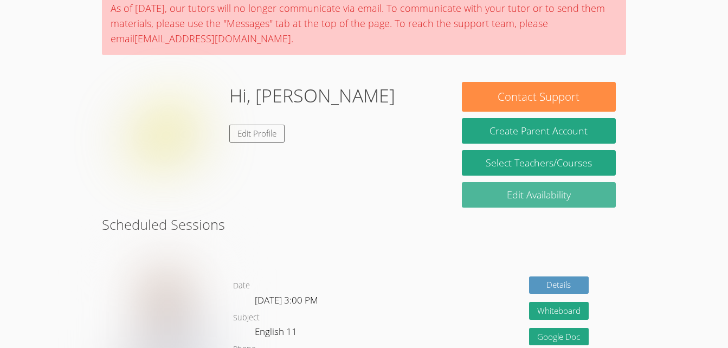
click at [534, 198] on link "Edit Availability" at bounding box center [539, 194] width 154 height 25
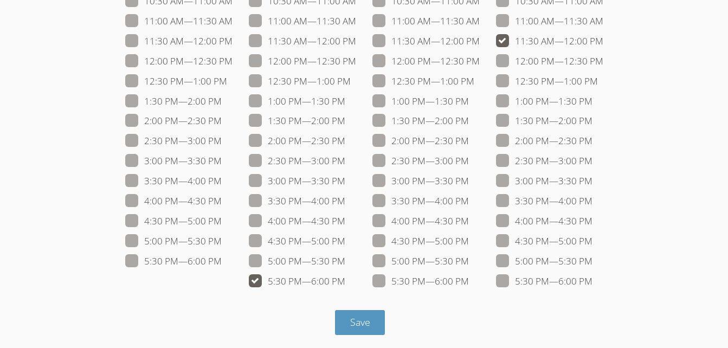
scroll to position [198, 0]
click at [345, 282] on span at bounding box center [345, 280] width 0 height 12
click at [345, 282] on input "5:30 PM — 6:00 PM" at bounding box center [349, 278] width 9 height 9
checkbox input "false"
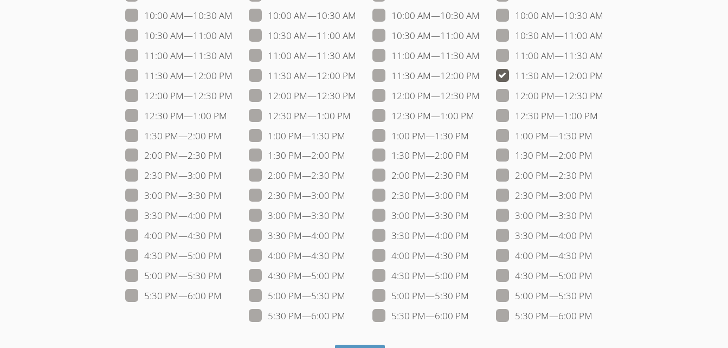
scroll to position [163, 0]
click at [232, 96] on span at bounding box center [232, 96] width 0 height 12
click at [232, 96] on input "12:00 PM — 12:30 PM" at bounding box center [236, 93] width 9 height 9
checkbox input "true"
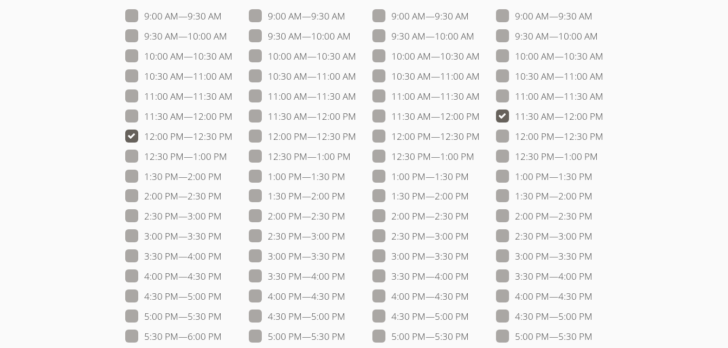
scroll to position [124, 0]
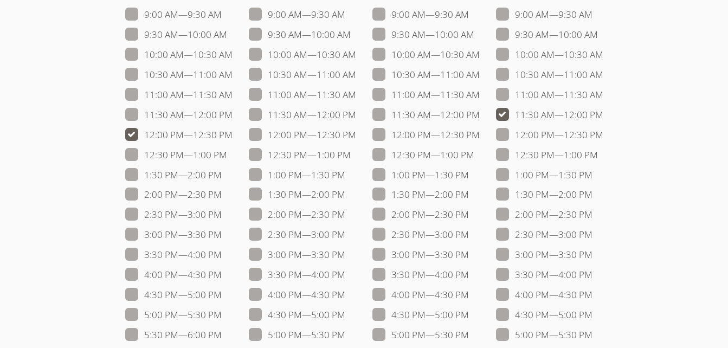
click at [232, 114] on span at bounding box center [232, 114] width 0 height 12
click at [232, 114] on input "11:30 AM — 12:00 PM" at bounding box center [236, 112] width 9 height 9
checkbox input "true"
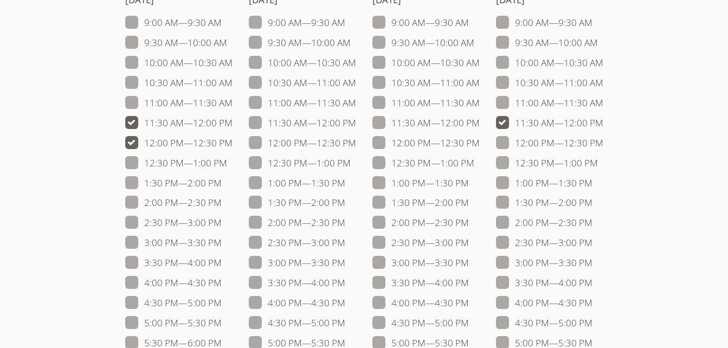
scroll to position [117, 0]
click at [474, 44] on span at bounding box center [474, 42] width 0 height 12
click at [474, 44] on input "9:30 AM — 10:00 AM" at bounding box center [478, 39] width 9 height 9
checkbox input "true"
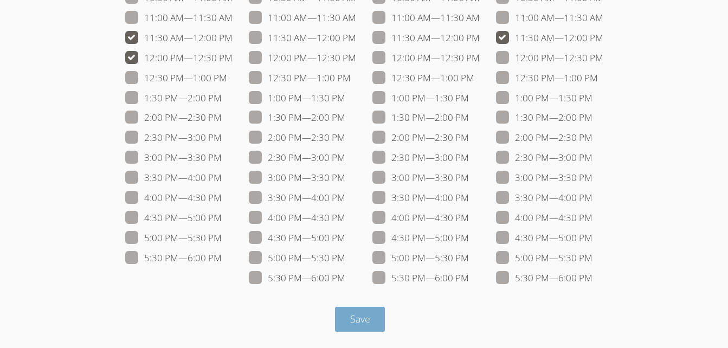
click at [353, 323] on span "Save" at bounding box center [360, 318] width 20 height 13
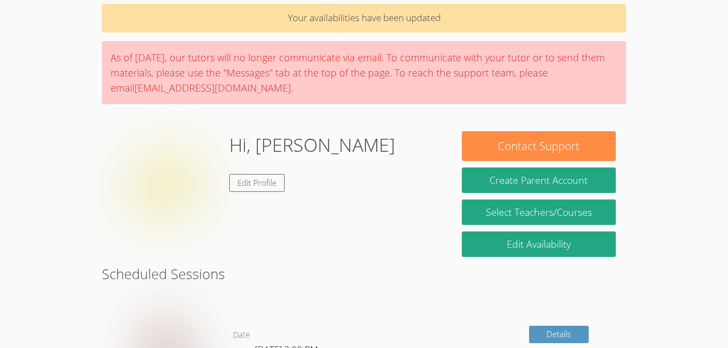
scroll to position [45, 0]
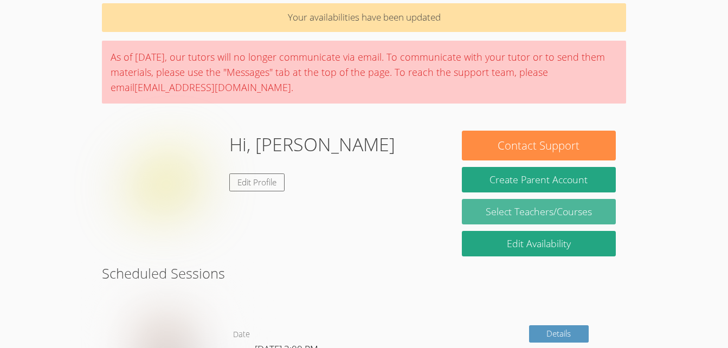
click at [503, 212] on link "Select Teachers/Courses" at bounding box center [539, 211] width 154 height 25
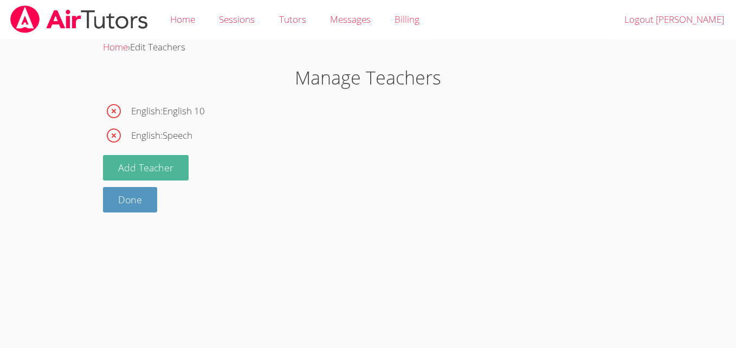
click at [158, 172] on button "Add Teacher" at bounding box center [146, 167] width 86 height 25
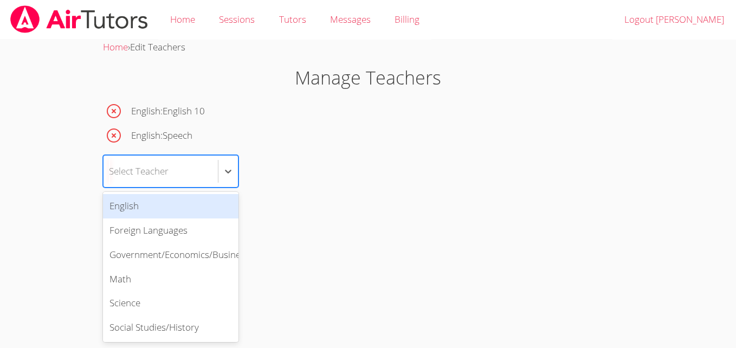
click at [211, 173] on div "Select Teacher" at bounding box center [161, 171] width 114 height 31
click at [175, 202] on div "English" at bounding box center [170, 206] width 135 height 24
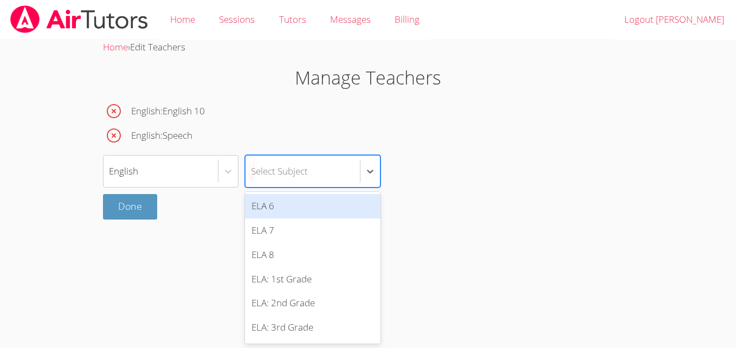
click at [336, 171] on div "Select Subject" at bounding box center [302, 171] width 114 height 31
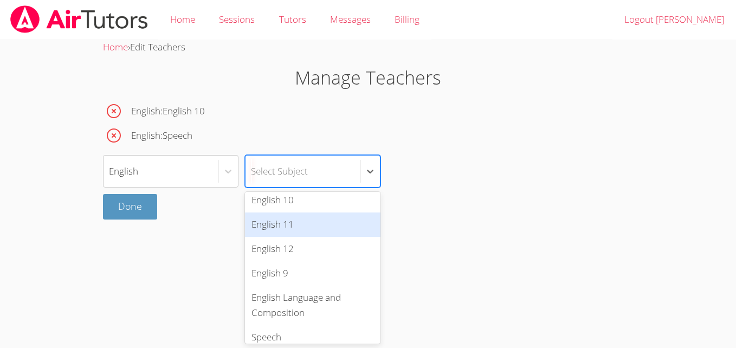
scroll to position [209, 0]
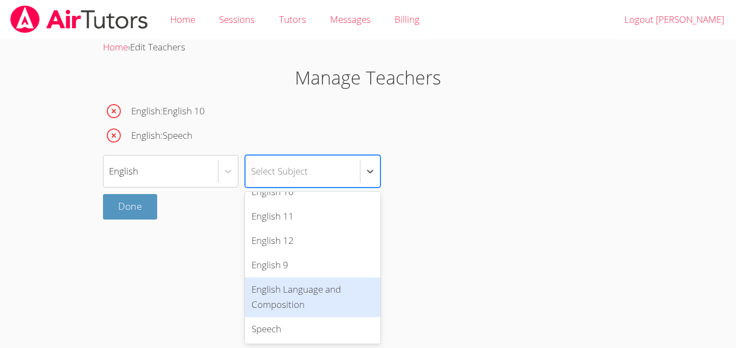
click at [314, 295] on div "English Language and Composition" at bounding box center [312, 297] width 135 height 40
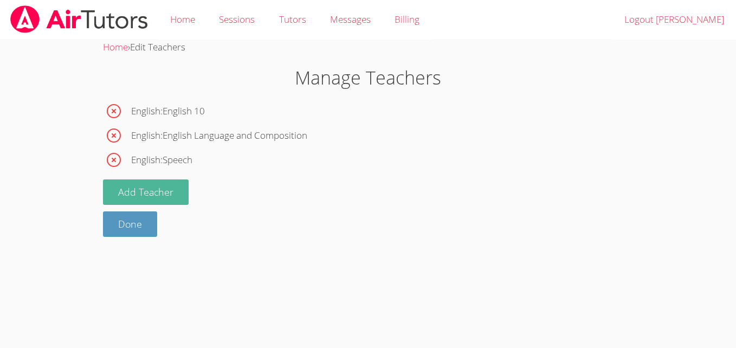
click at [153, 197] on button "Add Teacher" at bounding box center [146, 191] width 86 height 25
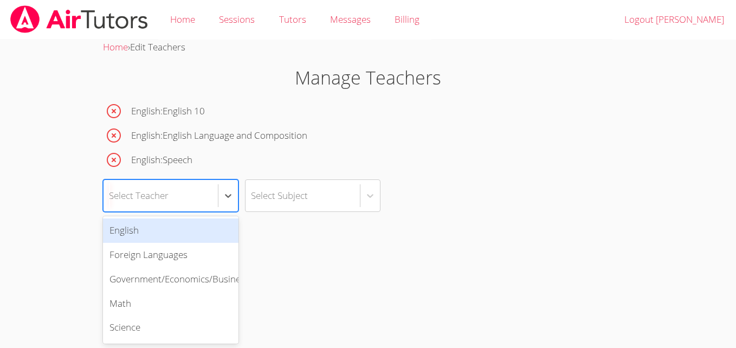
click at [169, 195] on div "Select Teacher" at bounding box center [139, 195] width 60 height 16
click at [175, 235] on div "English" at bounding box center [170, 230] width 135 height 24
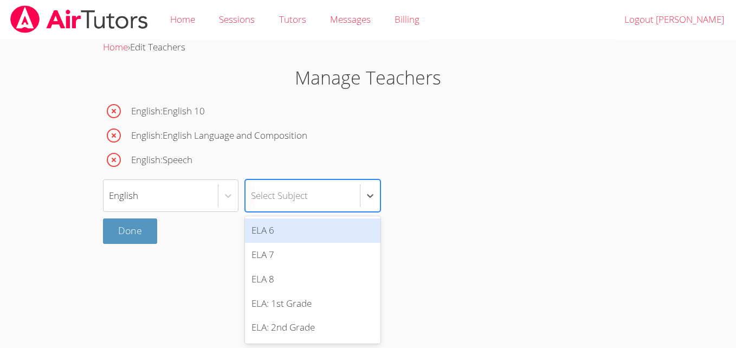
click at [319, 200] on div "Select Subject" at bounding box center [302, 195] width 114 height 31
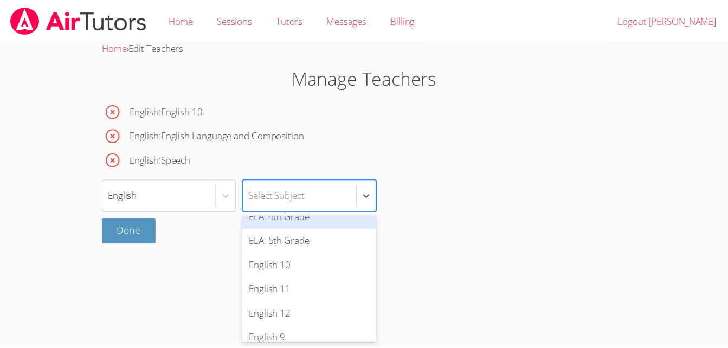
scroll to position [160, 0]
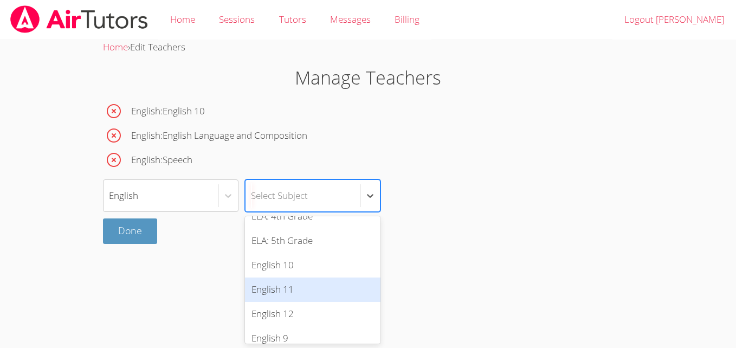
click at [276, 286] on div "English 11" at bounding box center [312, 289] width 135 height 24
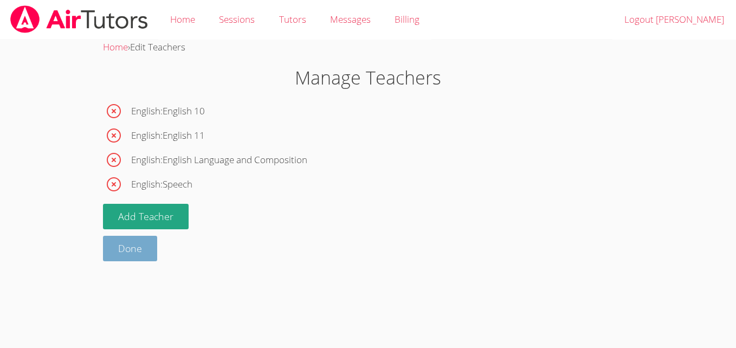
click at [118, 255] on link "Done" at bounding box center [130, 248] width 54 height 25
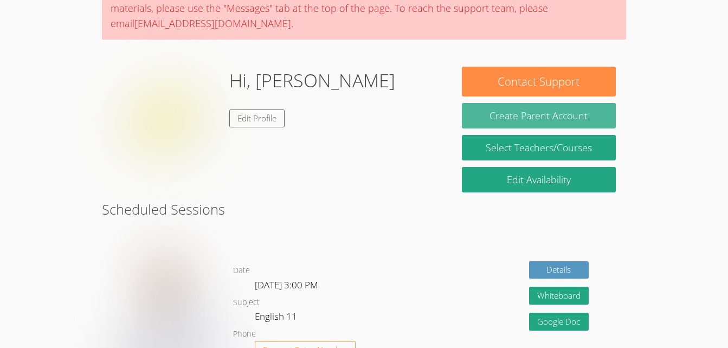
scroll to position [72, 0]
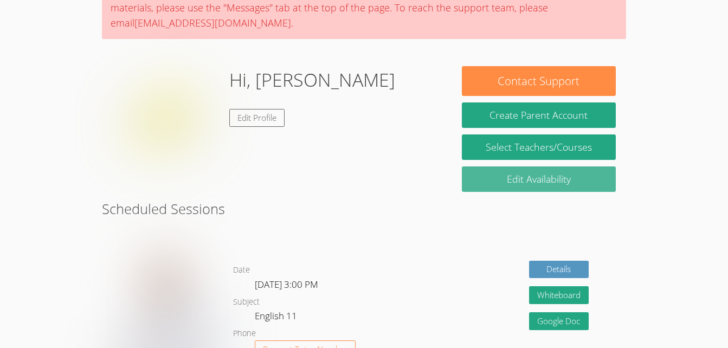
click at [522, 182] on link "Edit Availability" at bounding box center [539, 178] width 154 height 25
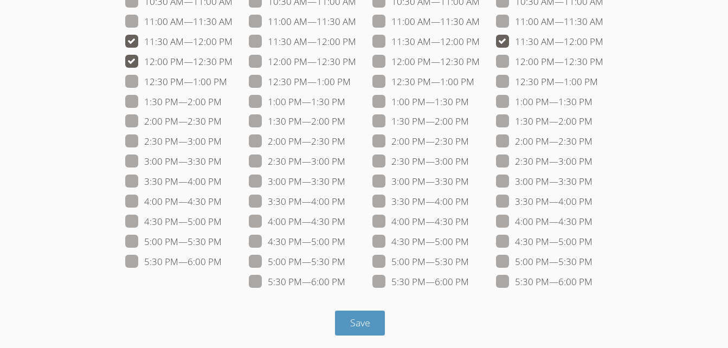
scroll to position [201, 0]
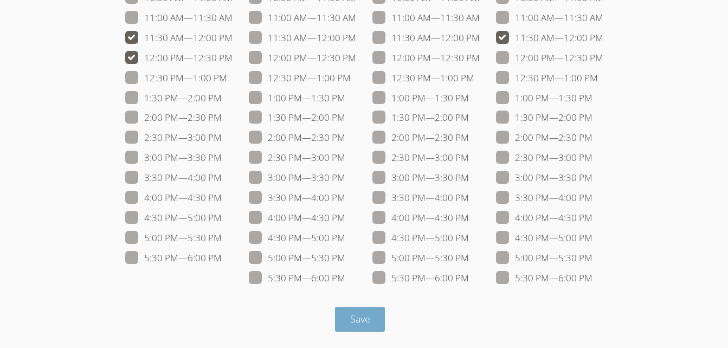
click at [359, 315] on span "Save" at bounding box center [360, 318] width 20 height 13
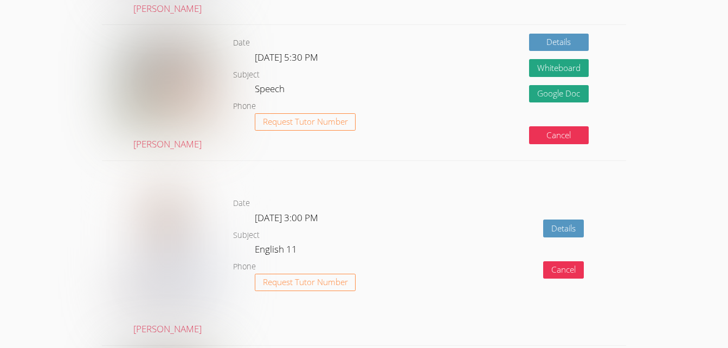
scroll to position [820, 0]
